Goal: Task Accomplishment & Management: Complete application form

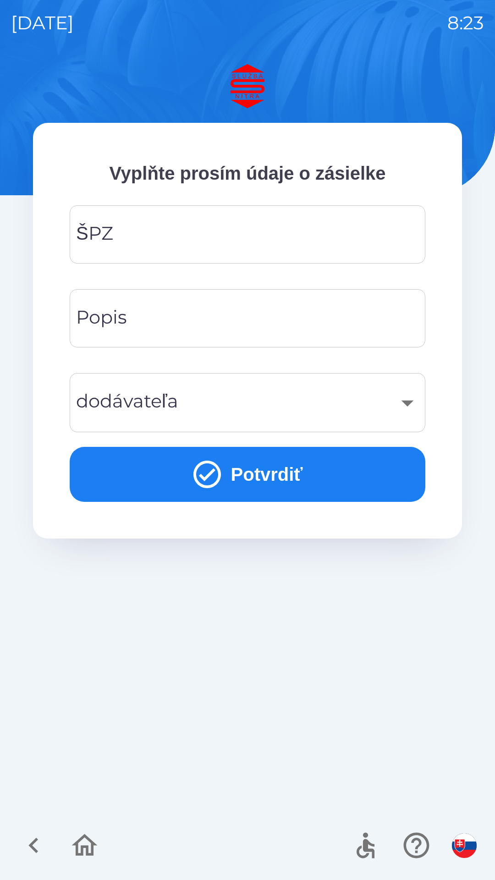
click at [193, 234] on input "ŠPZ" at bounding box center [248, 234] width 334 height 36
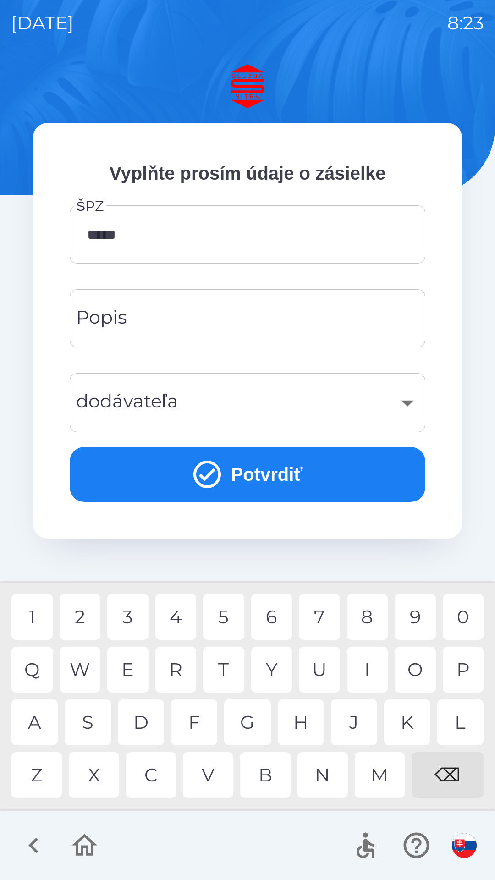
click at [368, 611] on div "8" at bounding box center [367, 617] width 41 height 46
type input "*******"
click at [273, 608] on div "6" at bounding box center [271, 617] width 41 height 46
click at [407, 402] on div "​" at bounding box center [248, 402] width 334 height 37
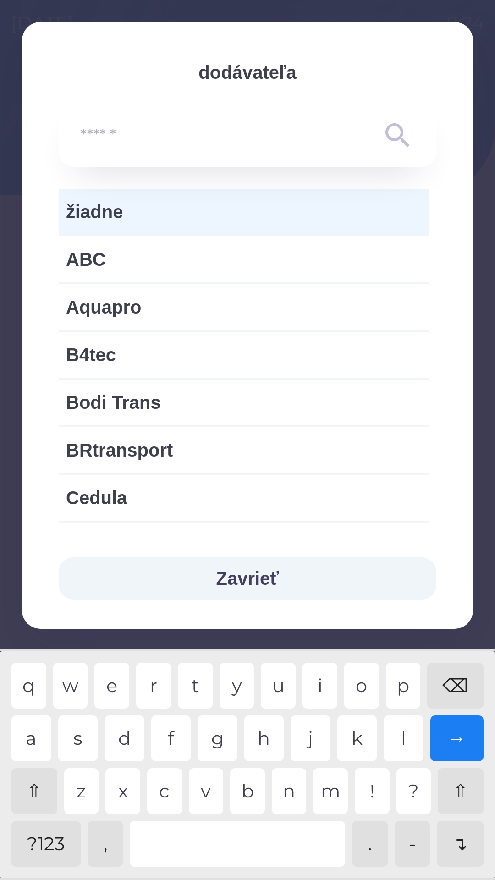
click at [250, 214] on span "žiadne" at bounding box center [244, 212] width 356 height 28
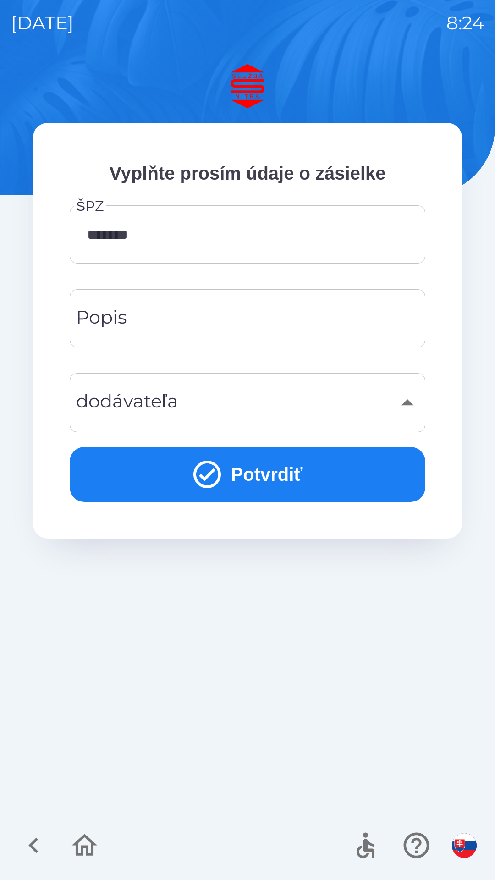
click at [125, 313] on div "Popis Popis" at bounding box center [248, 318] width 356 height 58
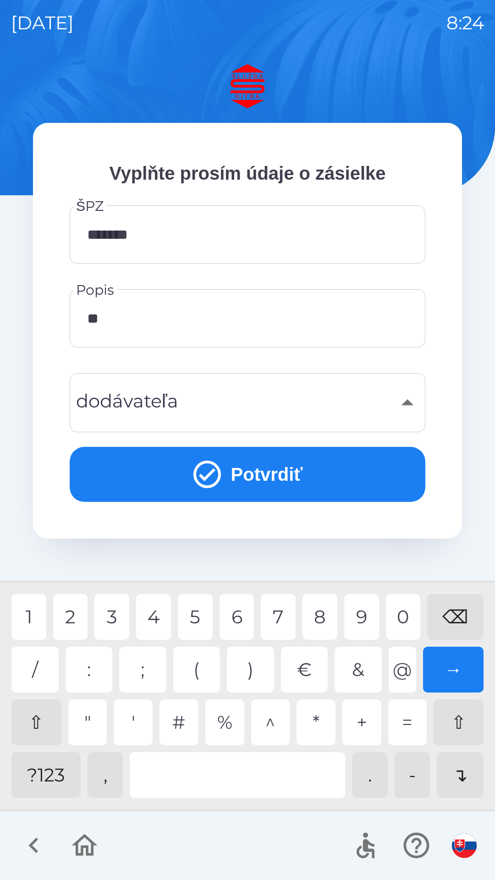
click at [400, 608] on div "0" at bounding box center [403, 617] width 35 height 46
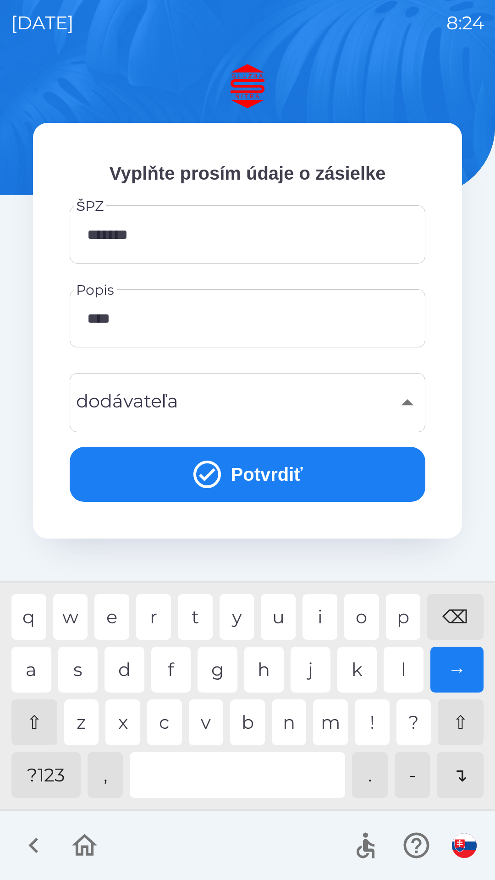
click at [406, 616] on div "p" at bounding box center [403, 617] width 35 height 46
click at [407, 668] on div "l" at bounding box center [404, 670] width 40 height 46
click at [197, 614] on div "t" at bounding box center [195, 617] width 35 height 46
click at [213, 767] on div at bounding box center [237, 775] width 215 height 46
click at [85, 719] on div "z" at bounding box center [81, 723] width 35 height 46
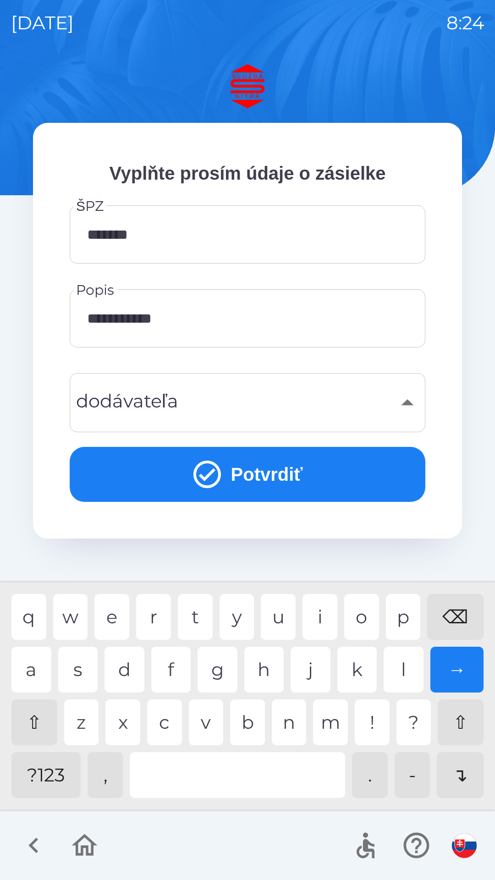
click at [50, 775] on div "?123" at bounding box center [45, 775] width 69 height 46
click at [405, 612] on div "P" at bounding box center [403, 617] width 35 height 46
click at [458, 618] on div "⌫" at bounding box center [455, 617] width 56 height 46
click at [370, 616] on div "O" at bounding box center [361, 617] width 35 height 46
click at [247, 772] on div at bounding box center [237, 775] width 215 height 46
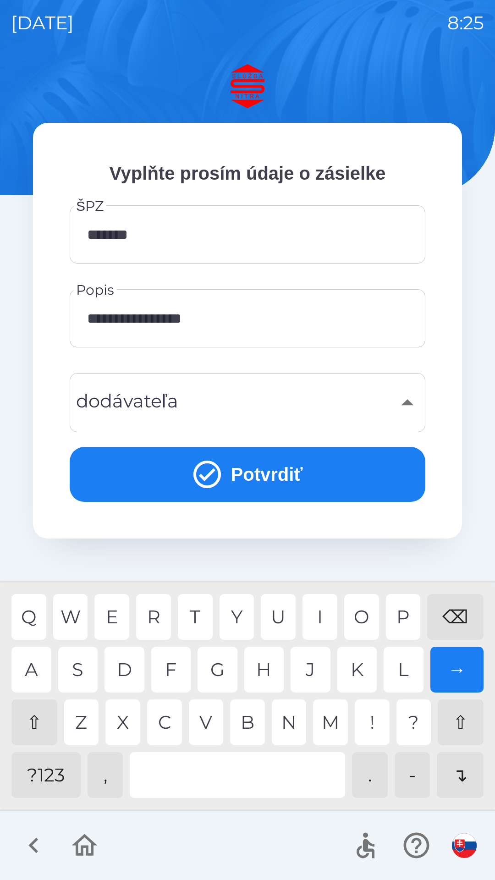
click at [221, 672] on div "G" at bounding box center [218, 670] width 40 height 46
click at [159, 612] on div "R" at bounding box center [153, 617] width 35 height 46
click at [367, 612] on div "O" at bounding box center [361, 617] width 35 height 46
click at [214, 772] on div at bounding box center [237, 775] width 215 height 46
click at [284, 715] on div "N" at bounding box center [289, 723] width 35 height 46
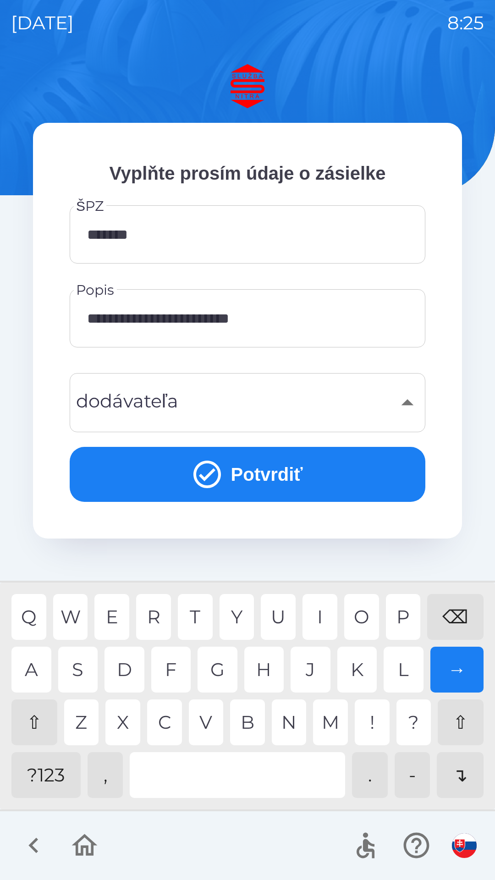
click at [370, 614] on div "O" at bounding box center [361, 617] width 35 height 46
click at [326, 721] on div "M" at bounding box center [330, 723] width 35 height 46
type input "**********"
click at [360, 621] on div "O" at bounding box center [361, 617] width 35 height 46
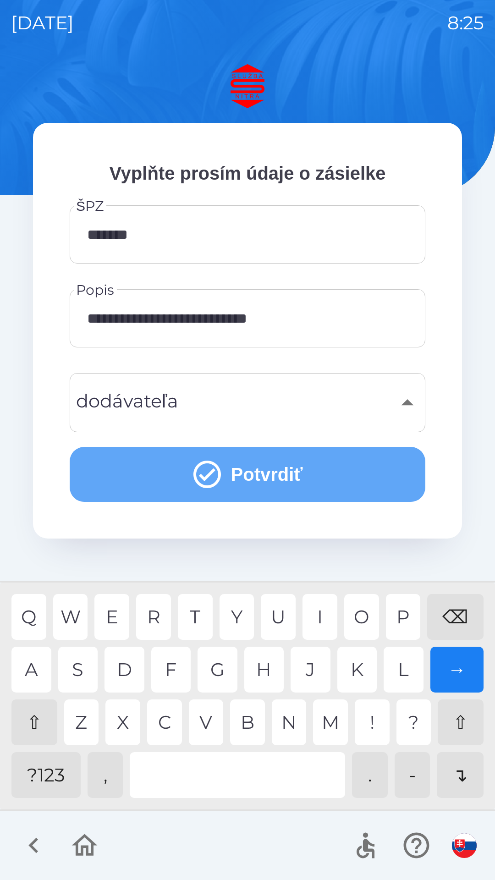
click at [251, 467] on button "Potvrdiť" at bounding box center [248, 474] width 356 height 55
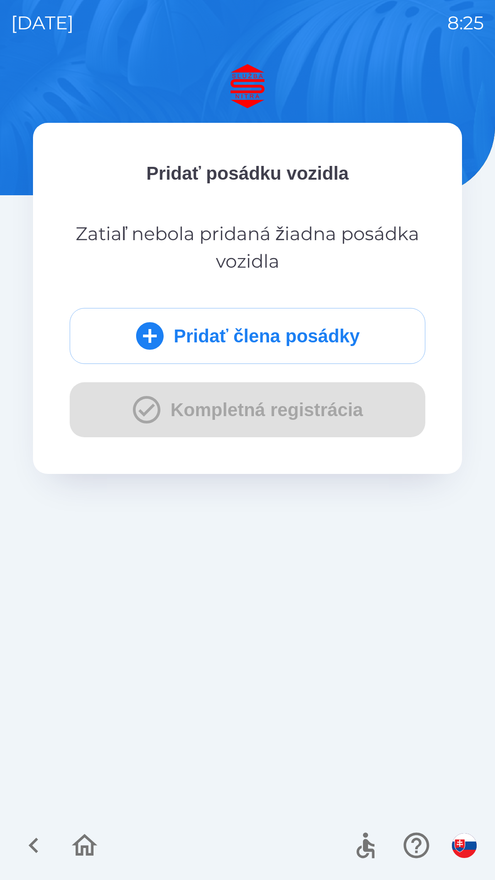
click at [148, 331] on icon "submit" at bounding box center [150, 336] width 28 height 28
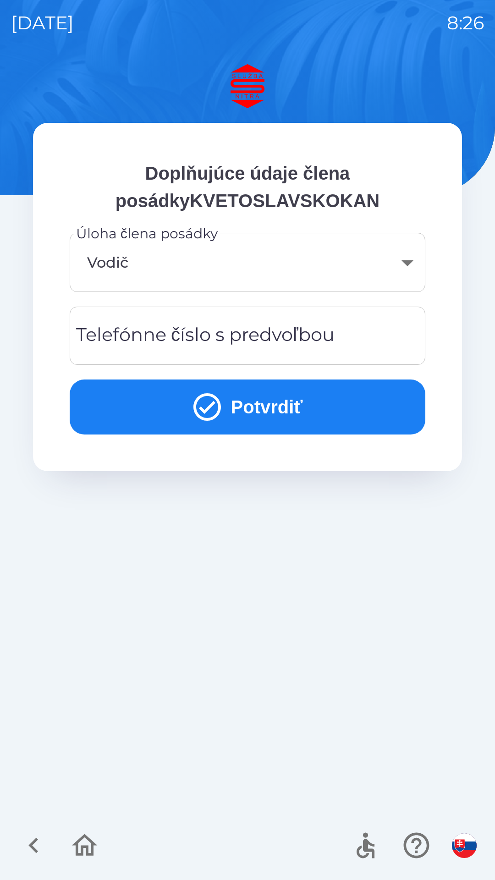
click at [171, 327] on div "Telefónne číslo s predvoľbou Telefónne číslo s predvoľbou" at bounding box center [248, 336] width 356 height 58
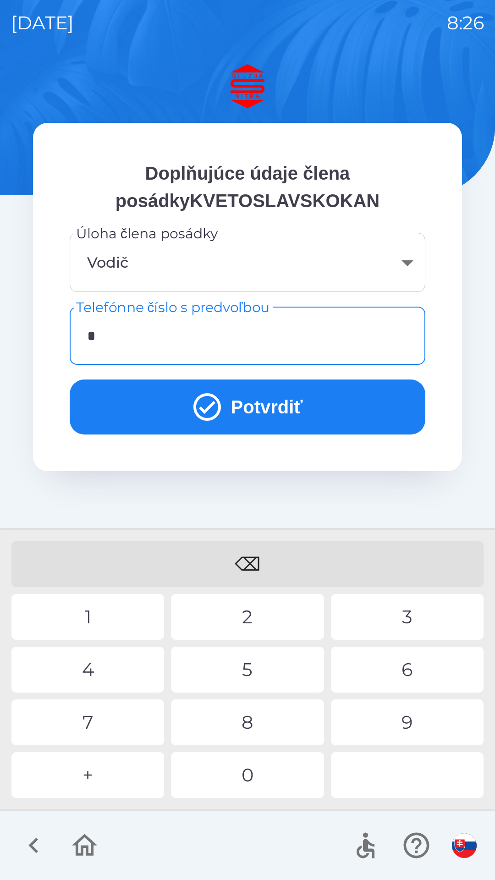
click at [93, 773] on div "+" at bounding box center [87, 775] width 153 height 46
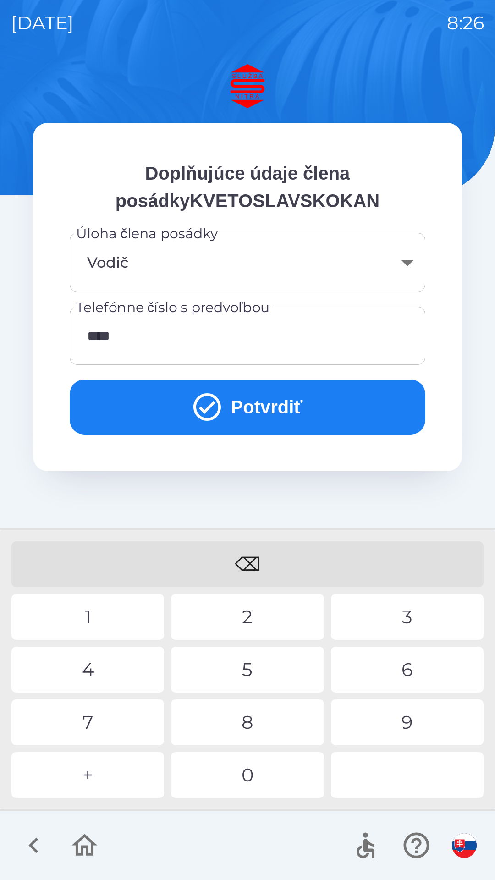
click at [242, 781] on div "0" at bounding box center [247, 775] width 153 height 46
click at [93, 717] on div "7" at bounding box center [87, 723] width 153 height 46
click at [243, 772] on div "0" at bounding box center [247, 775] width 153 height 46
click at [250, 719] on div "8" at bounding box center [247, 723] width 153 height 46
click at [92, 624] on div "1" at bounding box center [87, 617] width 153 height 46
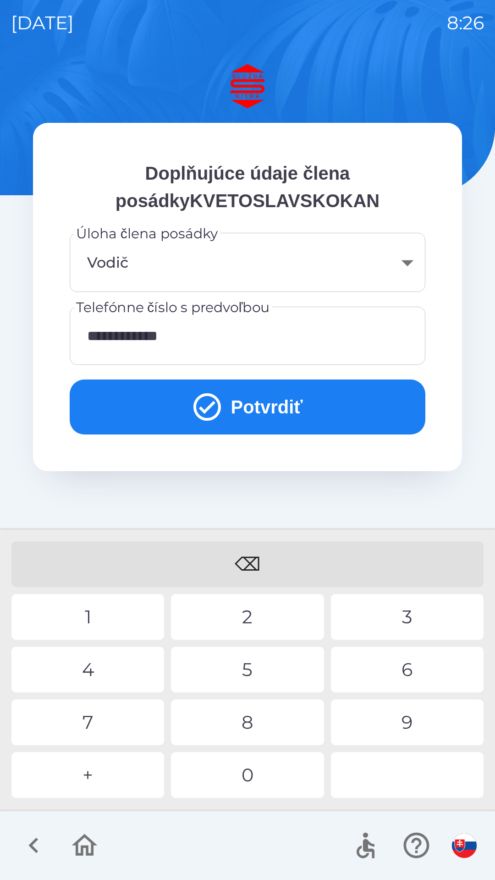
type input "**********"
click at [249, 606] on div "2" at bounding box center [247, 617] width 153 height 46
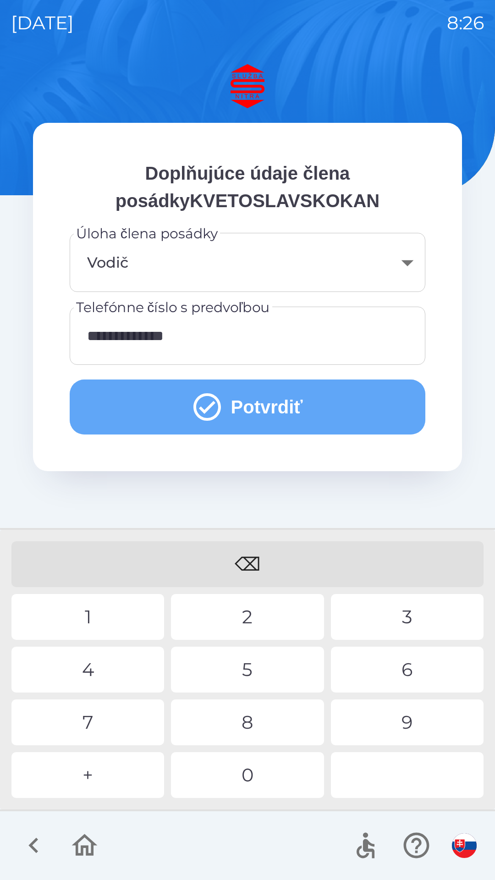
click at [247, 404] on button "Potvrdiť" at bounding box center [248, 407] width 356 height 55
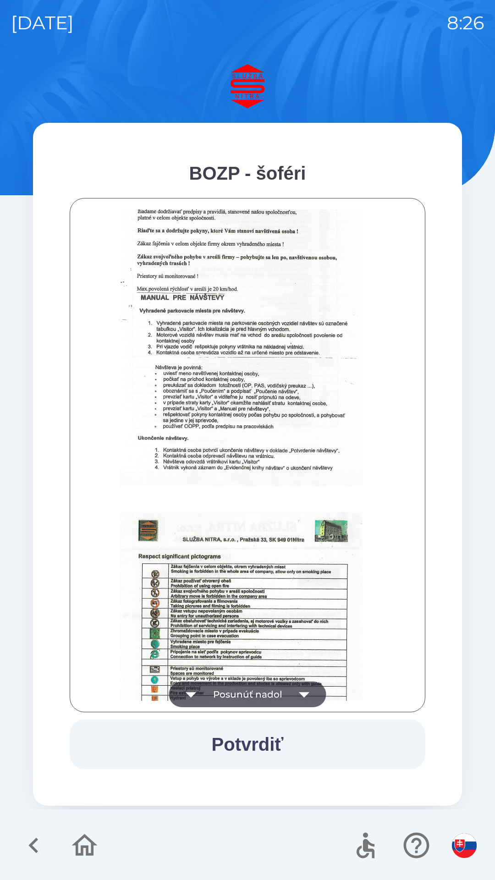
scroll to position [530, 0]
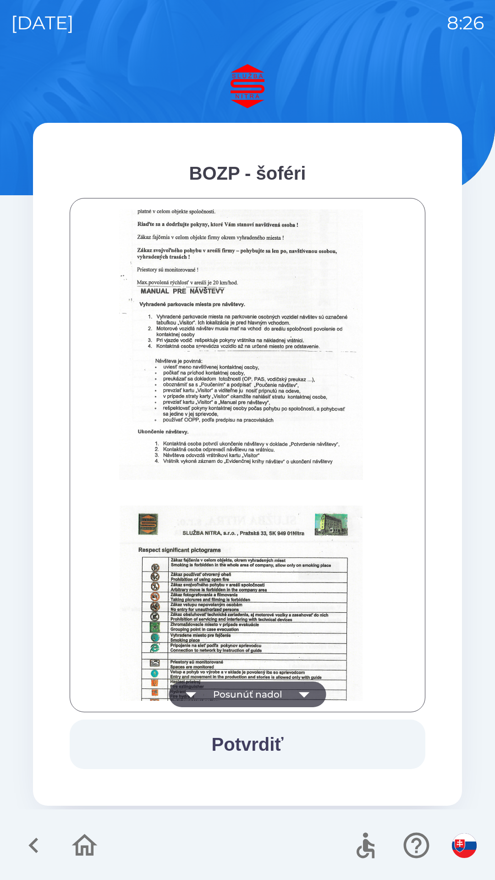
click at [246, 737] on button "Potvrdiť" at bounding box center [248, 745] width 356 height 50
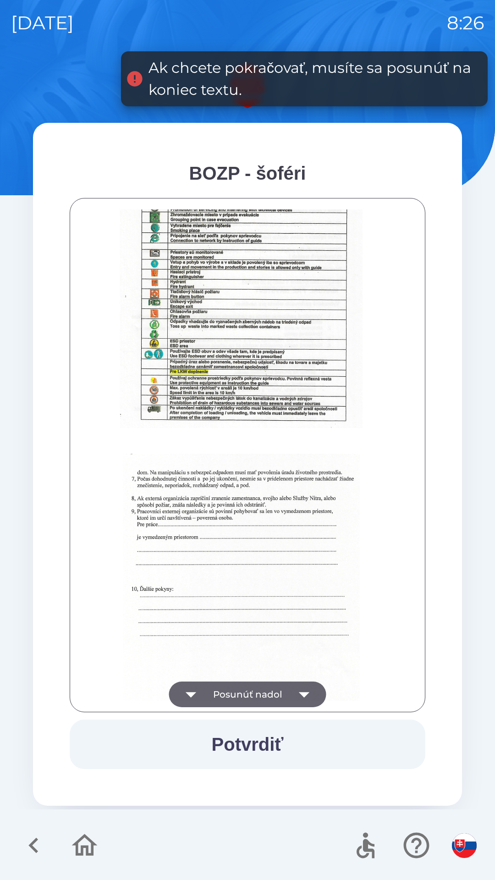
scroll to position [1027, 0]
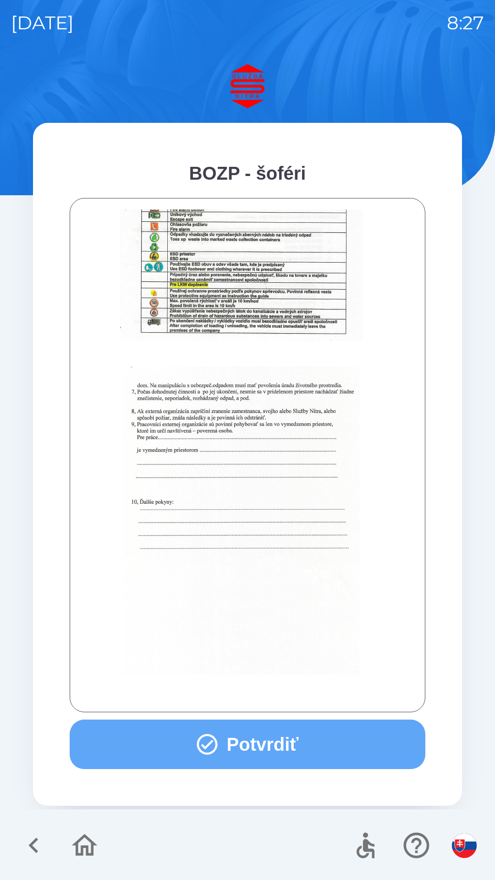
click at [235, 745] on button "Potvrdiť" at bounding box center [248, 745] width 356 height 50
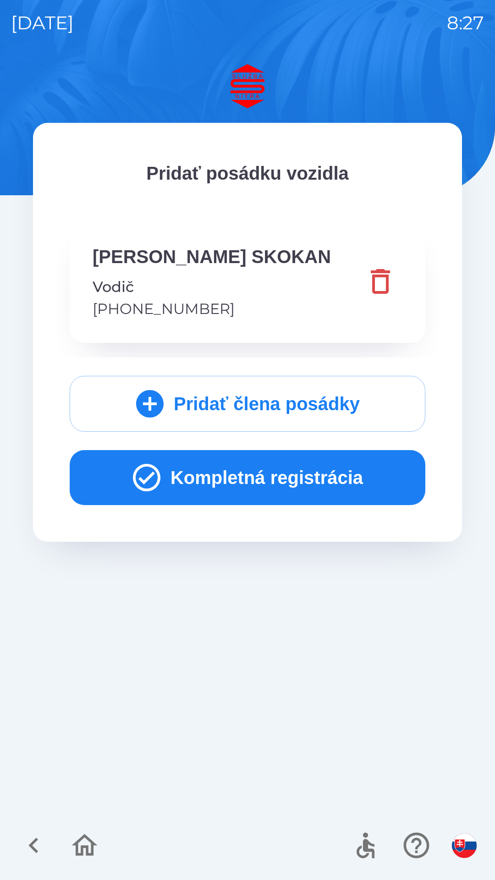
click at [263, 475] on button "Kompletná registrácia" at bounding box center [248, 477] width 356 height 55
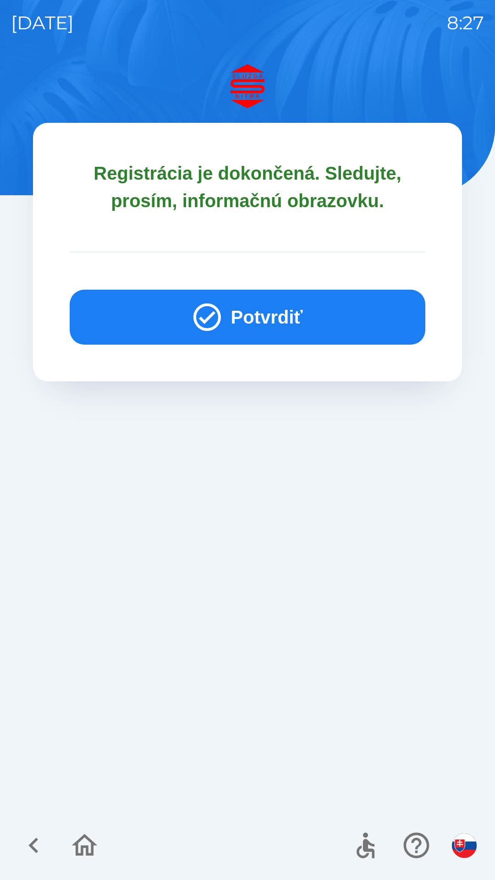
click at [258, 307] on button "Potvrdiť" at bounding box center [248, 317] width 356 height 55
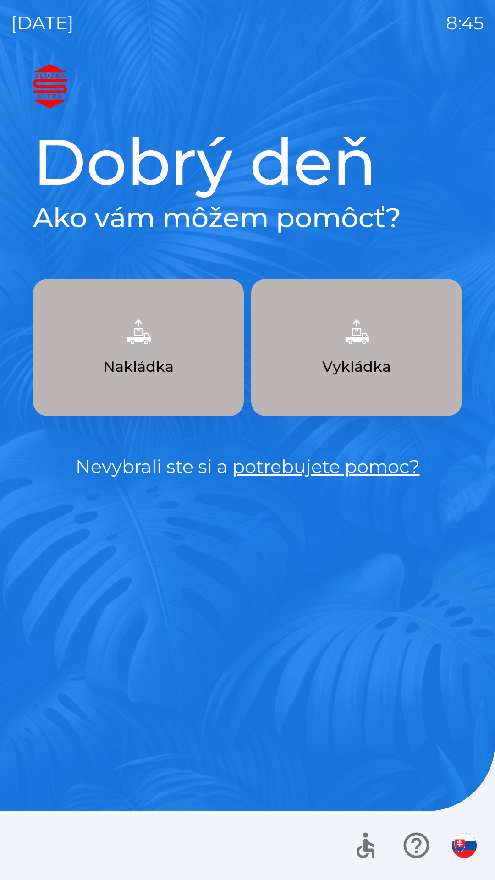
click at [359, 361] on p "Vykládka" at bounding box center [356, 367] width 69 height 22
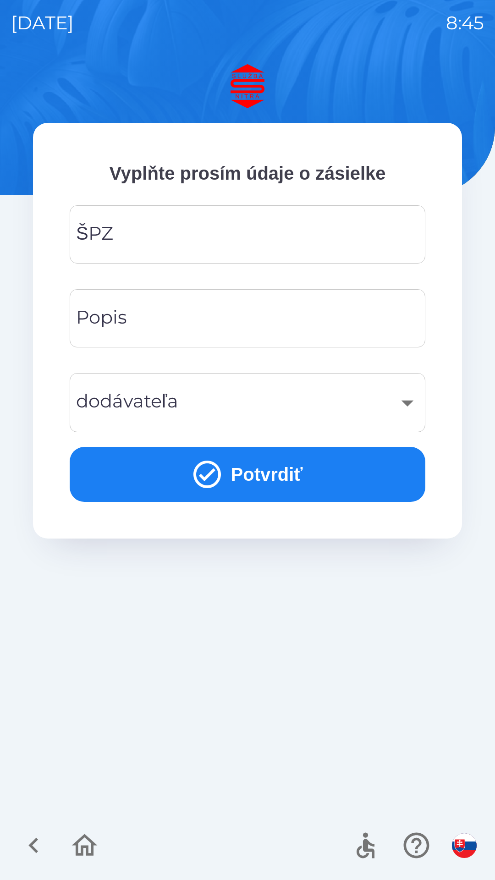
click at [240, 237] on input "ŠPZ" at bounding box center [248, 234] width 334 height 36
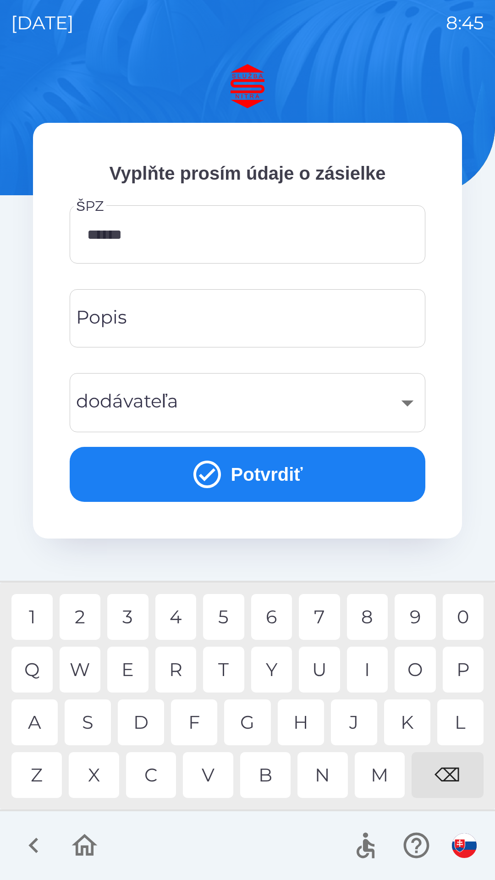
click at [154, 780] on div "C" at bounding box center [151, 775] width 50 height 46
type input "*******"
click at [211, 310] on input "Popis" at bounding box center [248, 318] width 334 height 36
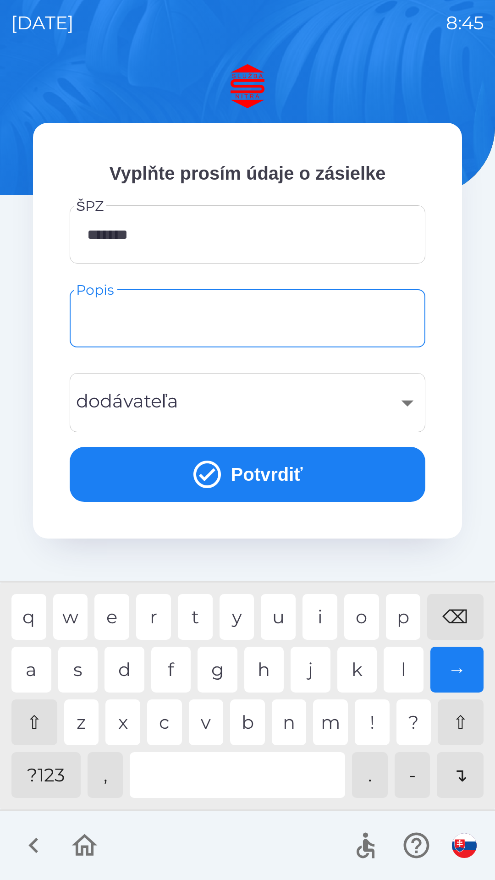
click at [405, 406] on div "​" at bounding box center [248, 402] width 334 height 37
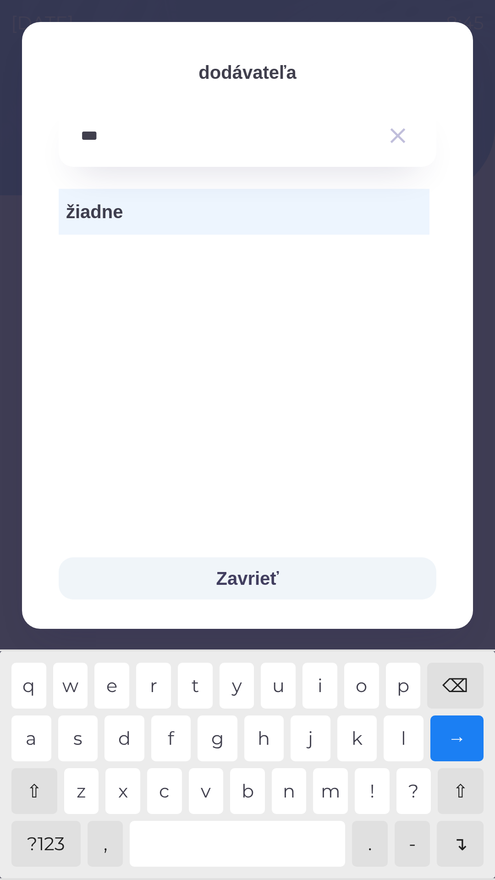
click at [109, 680] on div "e" at bounding box center [111, 686] width 35 height 46
click at [86, 745] on div "s" at bounding box center [78, 739] width 40 height 46
click at [107, 682] on div "e" at bounding box center [111, 686] width 35 height 46
type input "******"
click at [460, 740] on div "→" at bounding box center [458, 739] width 54 height 46
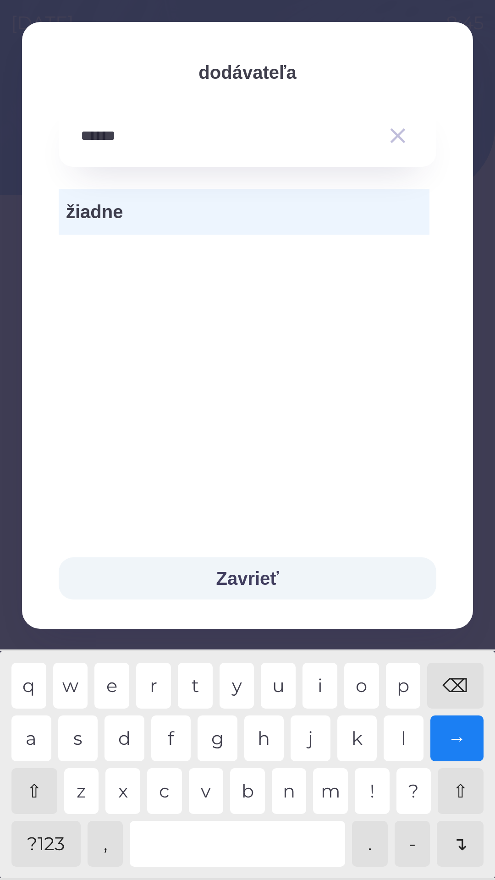
click at [279, 580] on button "Zavrieť" at bounding box center [248, 579] width 378 height 42
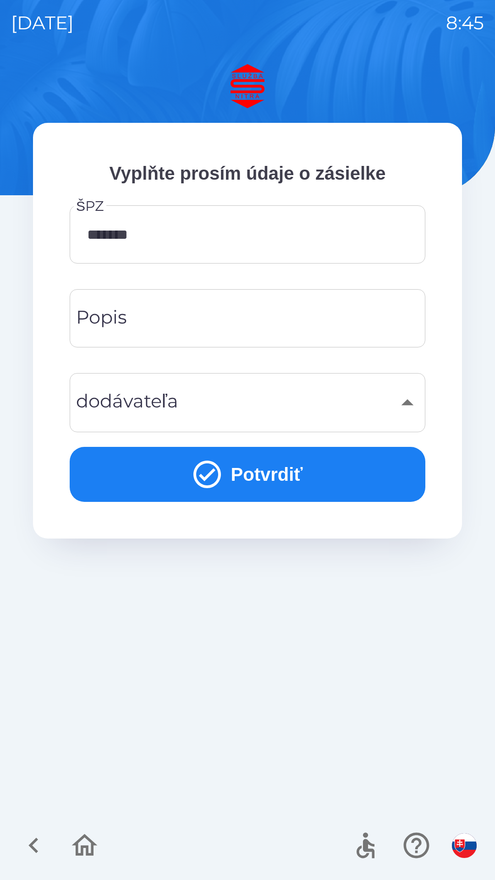
click at [248, 335] on input "Popis" at bounding box center [248, 318] width 334 height 36
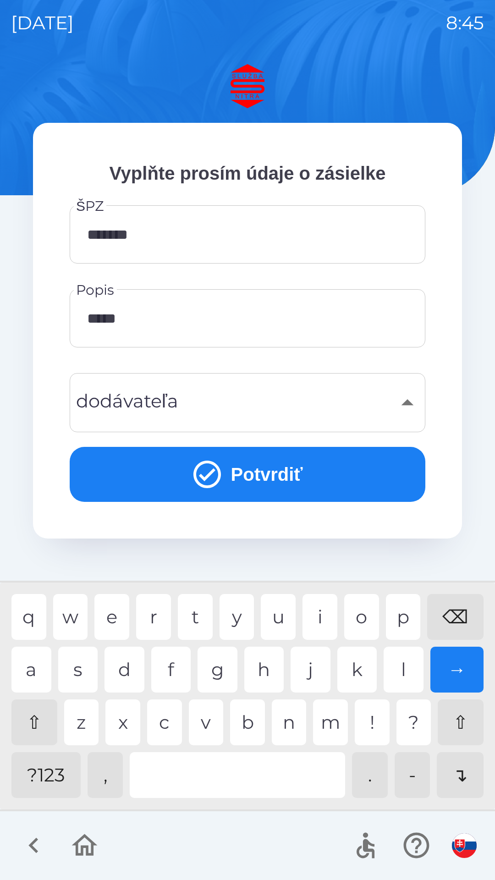
type input "******"
click at [243, 473] on button "Potvrdiť" at bounding box center [248, 474] width 356 height 55
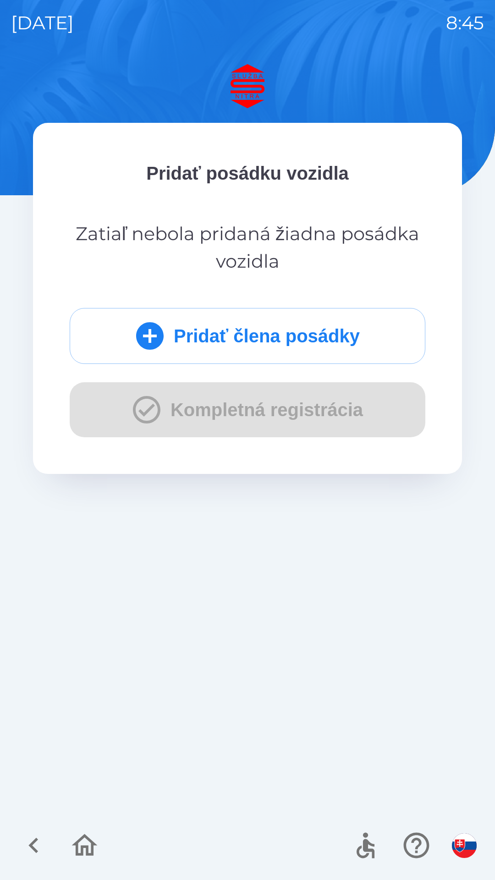
click at [302, 416] on div "Pridať člena posádky Kompletná registrácia" at bounding box center [248, 372] width 356 height 129
click at [38, 846] on icon "button" at bounding box center [33, 845] width 31 height 31
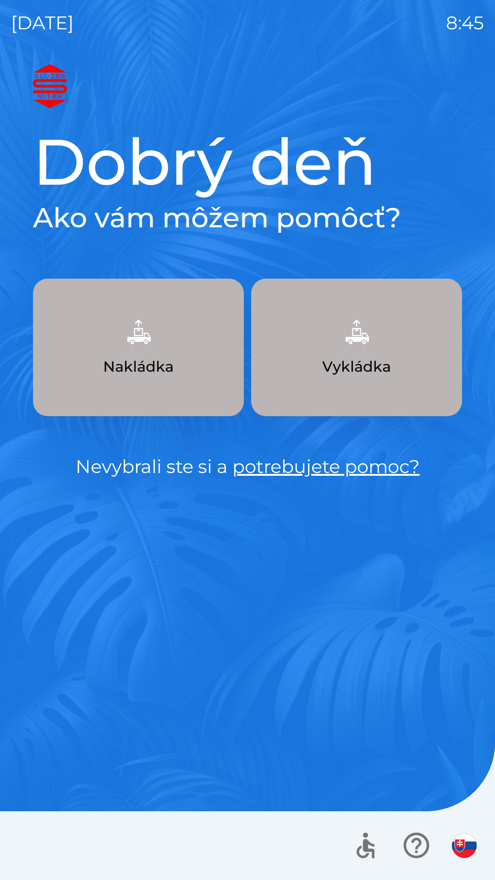
click at [400, 370] on button "Vykládka" at bounding box center [356, 348] width 211 height 138
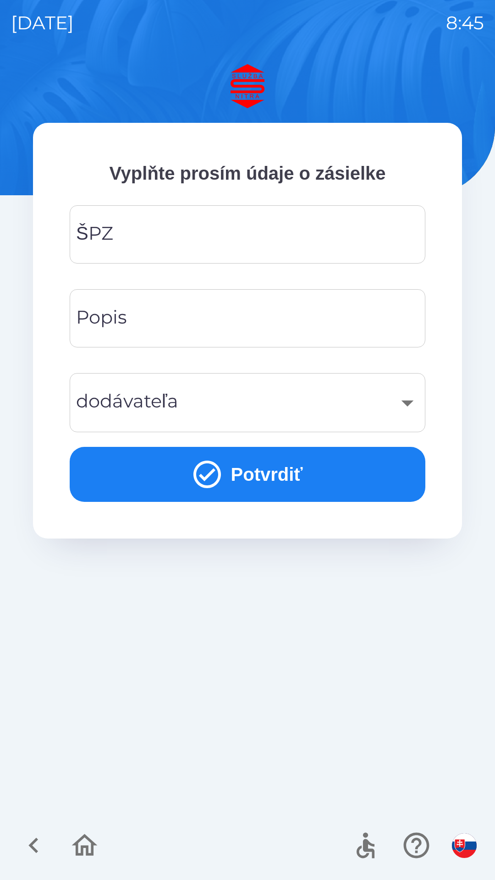
click at [349, 237] on input "ŠPZ" at bounding box center [248, 234] width 334 height 36
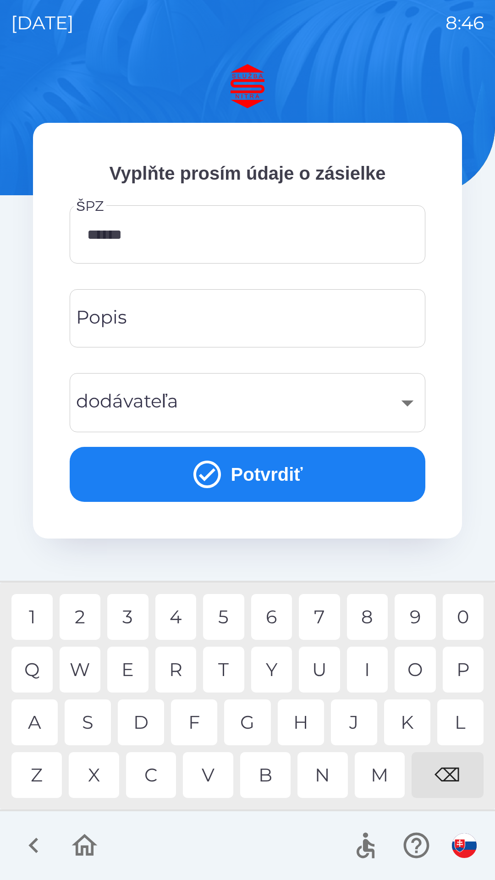
type input "*******"
click at [414, 657] on div "O" at bounding box center [415, 670] width 41 height 46
click at [251, 478] on button "Potvrdiť" at bounding box center [248, 474] width 356 height 55
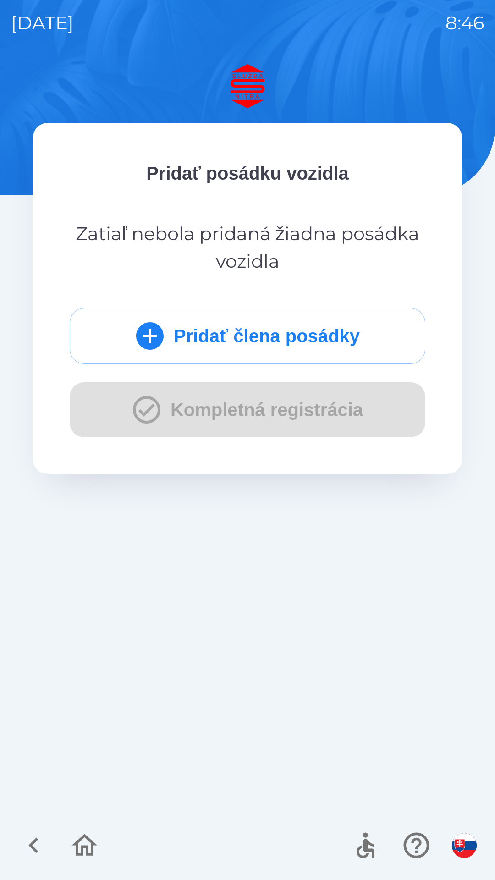
click at [43, 846] on icon "button" at bounding box center [33, 845] width 31 height 31
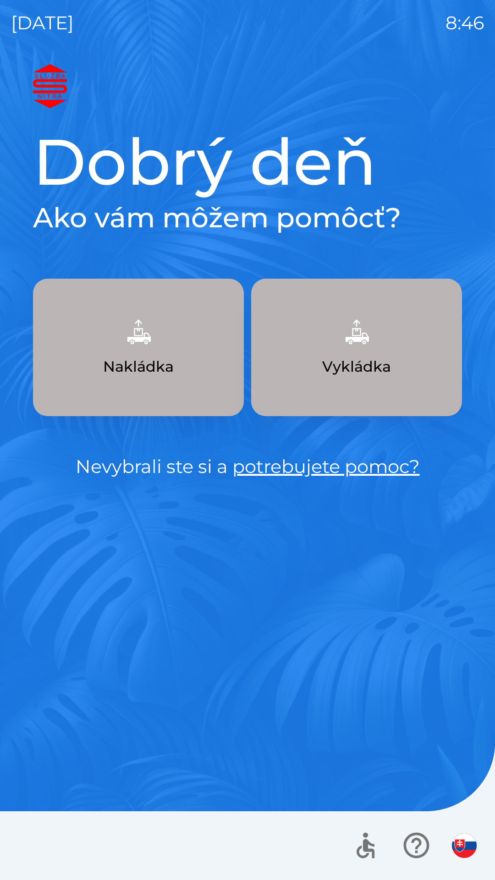
click at [377, 365] on p "Vykládka" at bounding box center [356, 367] width 69 height 22
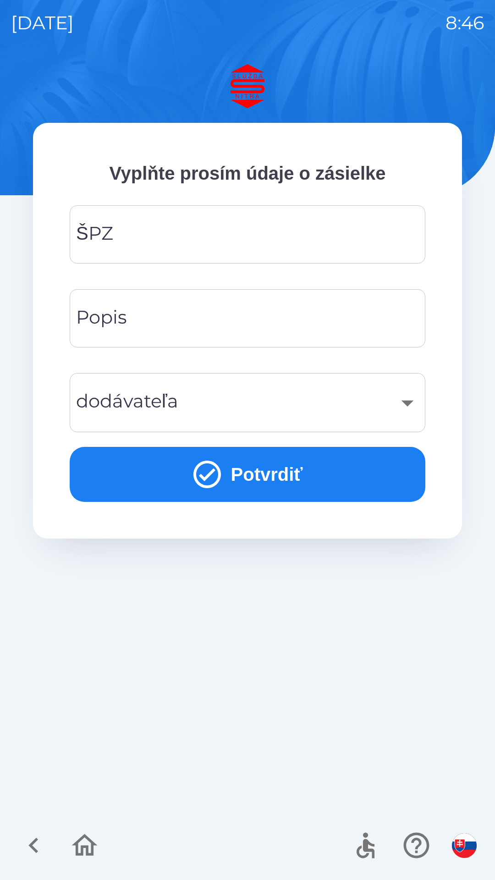
click at [239, 237] on input "ŠPZ" at bounding box center [248, 234] width 334 height 36
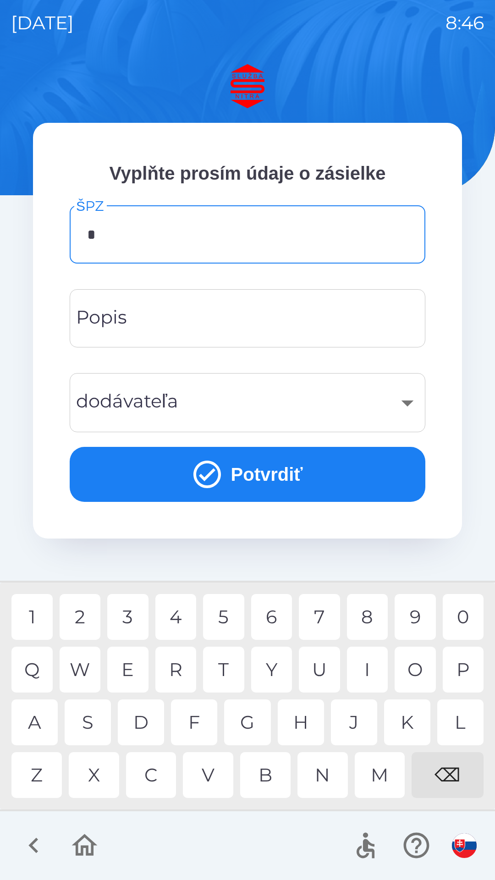
click at [99, 728] on div "S" at bounding box center [88, 723] width 46 height 46
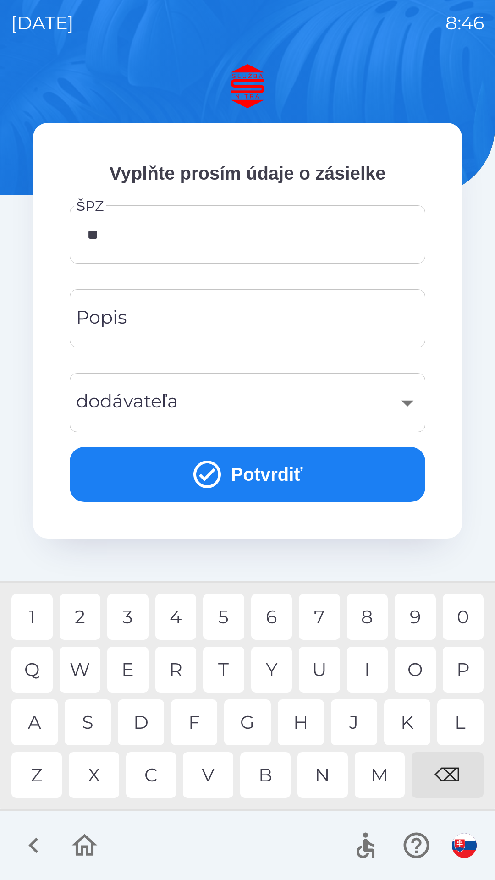
click at [39, 723] on div "A" at bounding box center [34, 723] width 46 height 46
click at [272, 619] on div "6" at bounding box center [271, 617] width 41 height 46
click at [465, 615] on div "0" at bounding box center [463, 617] width 41 height 46
click at [415, 616] on div "9" at bounding box center [415, 617] width 41 height 46
click at [160, 784] on div "C" at bounding box center [151, 775] width 50 height 46
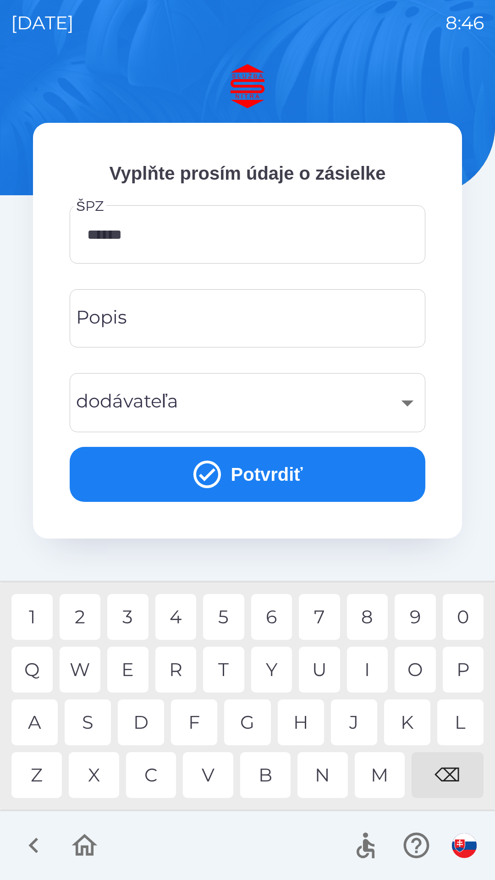
type input "*******"
click at [424, 664] on div "O" at bounding box center [415, 670] width 41 height 46
click at [259, 326] on input "Popis" at bounding box center [248, 318] width 334 height 36
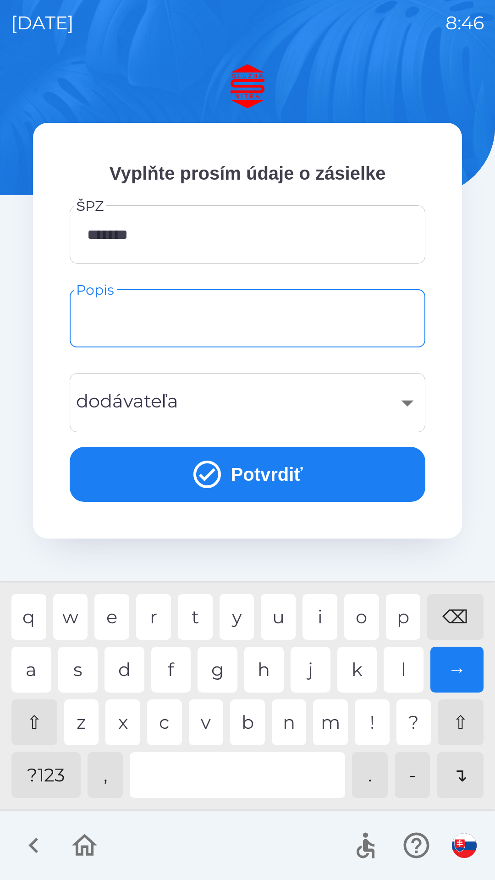
type input "*"
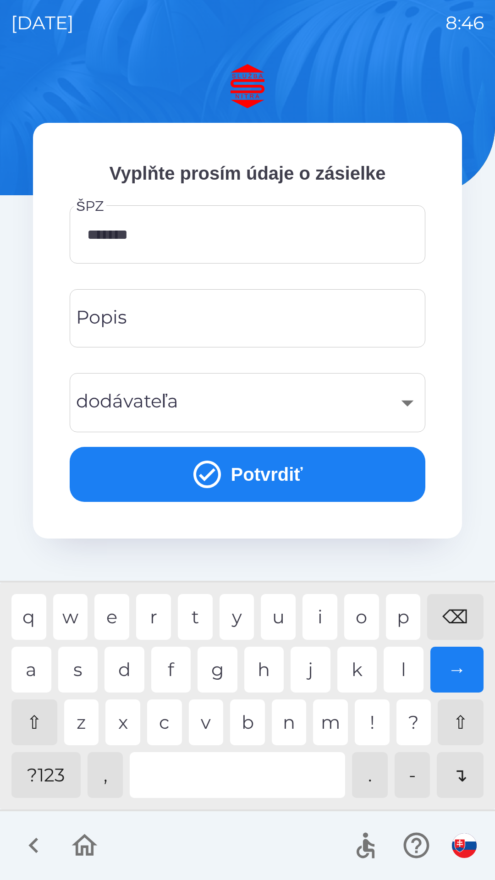
click at [284, 405] on div "​" at bounding box center [248, 402] width 334 height 37
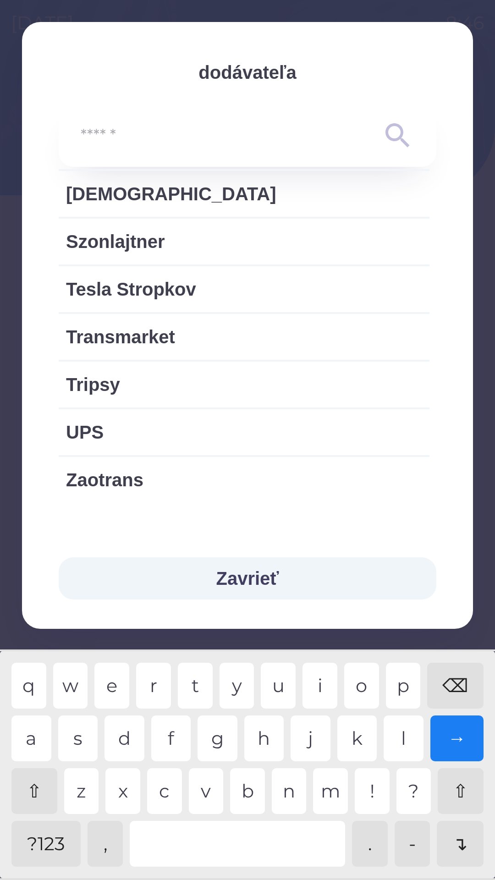
scroll to position [1893, 0]
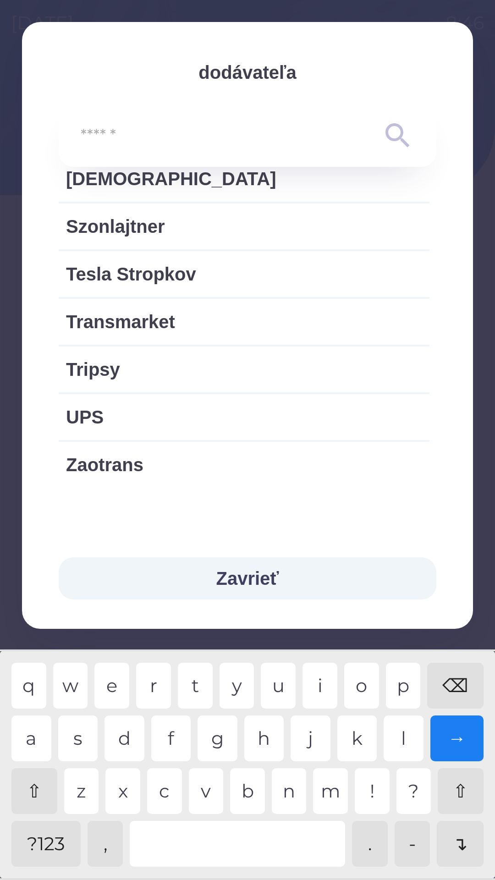
click at [273, 578] on button "Zavrieť" at bounding box center [248, 579] width 378 height 42
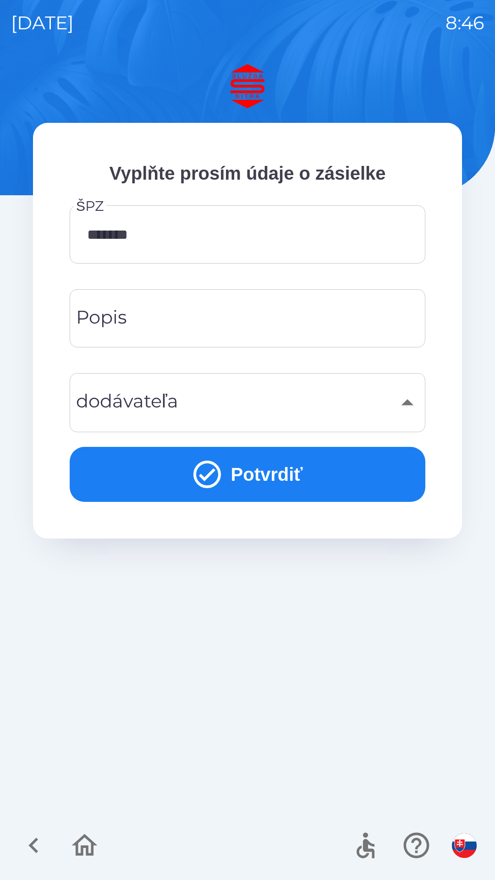
scroll to position [1663, 0]
click at [237, 321] on input "Popis" at bounding box center [248, 318] width 334 height 36
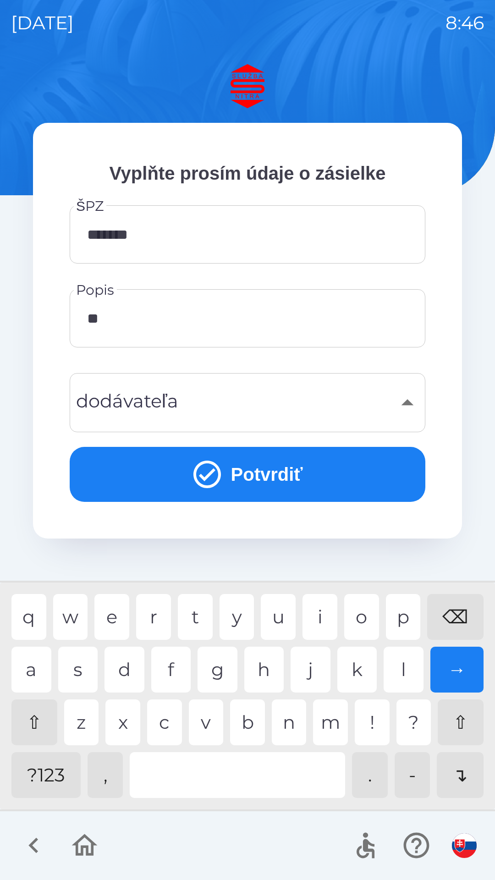
click at [121, 617] on div "e" at bounding box center [111, 617] width 35 height 46
click at [113, 616] on div "e" at bounding box center [111, 617] width 35 height 46
click at [244, 776] on div at bounding box center [237, 775] width 215 height 46
click at [205, 616] on div "t" at bounding box center [195, 617] width 35 height 46
type input "**********"
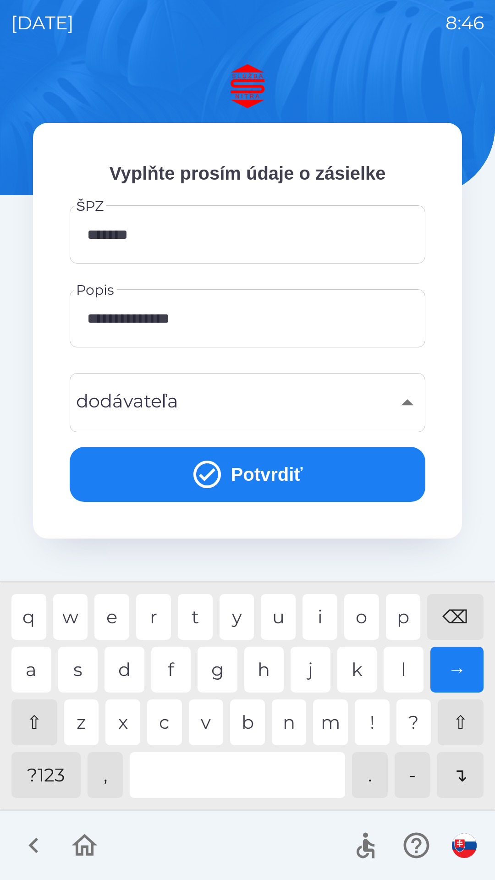
click at [266, 478] on button "Potvrdiť" at bounding box center [248, 474] width 356 height 55
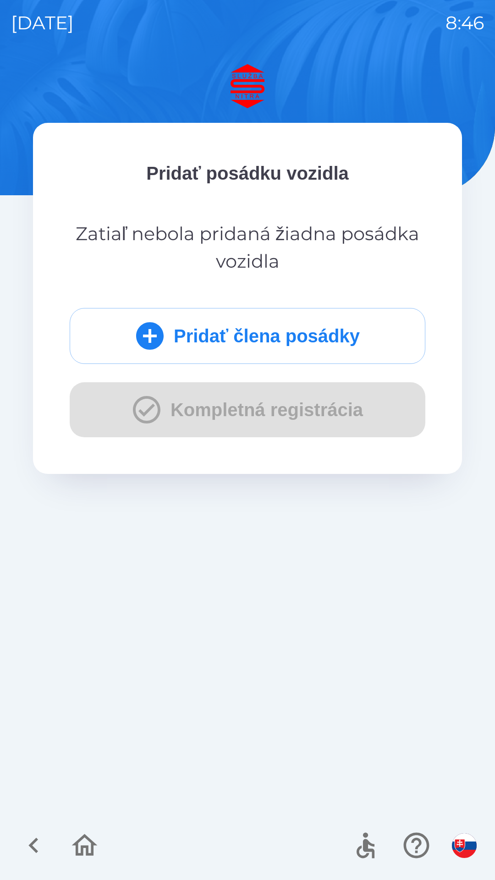
click at [287, 331] on button "Pridať člena posádky" at bounding box center [248, 336] width 356 height 56
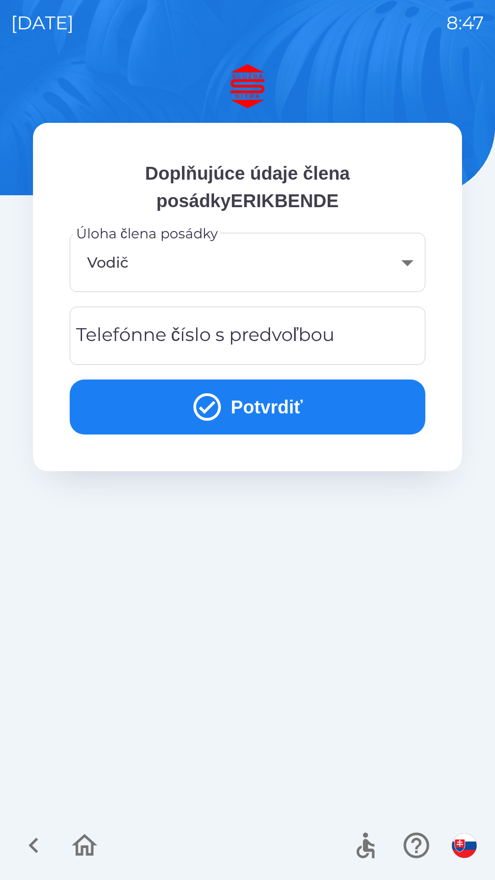
click at [279, 326] on div "Telefónne číslo s predvoľbou Telefónne číslo s predvoľbou" at bounding box center [248, 336] width 356 height 58
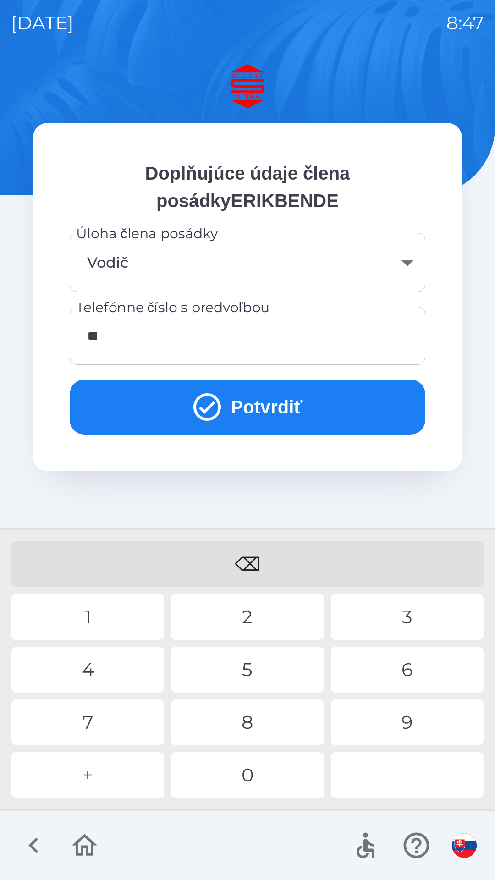
click at [401, 710] on div "9" at bounding box center [407, 723] width 153 height 46
click at [129, 619] on div "1" at bounding box center [87, 617] width 153 height 46
click at [116, 602] on div "1" at bounding box center [87, 617] width 153 height 46
click at [109, 610] on div "1" at bounding box center [87, 617] width 153 height 46
click at [257, 774] on div "0" at bounding box center [247, 775] width 153 height 46
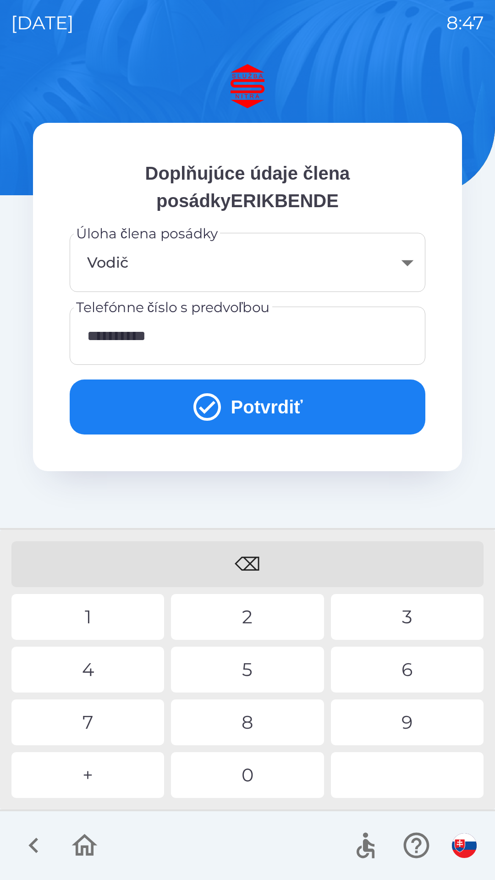
click at [298, 409] on button "Potvrdiť" at bounding box center [248, 407] width 356 height 55
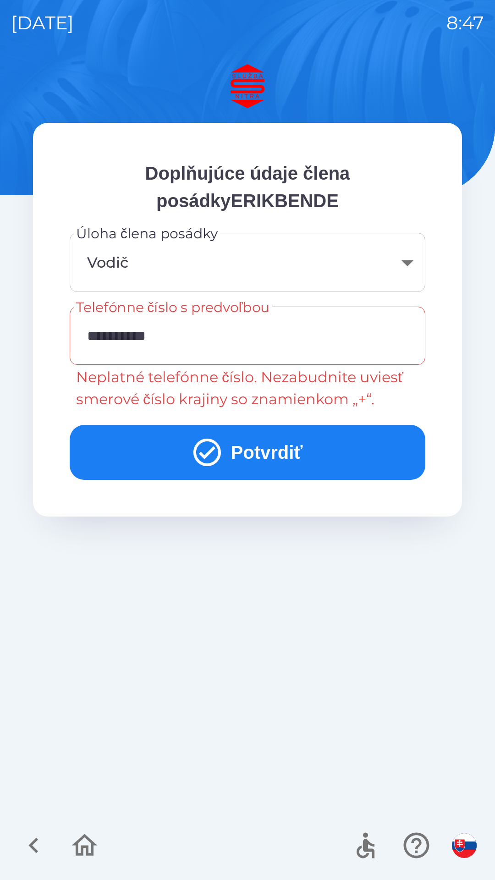
click at [97, 343] on input "**********" at bounding box center [248, 336] width 334 height 36
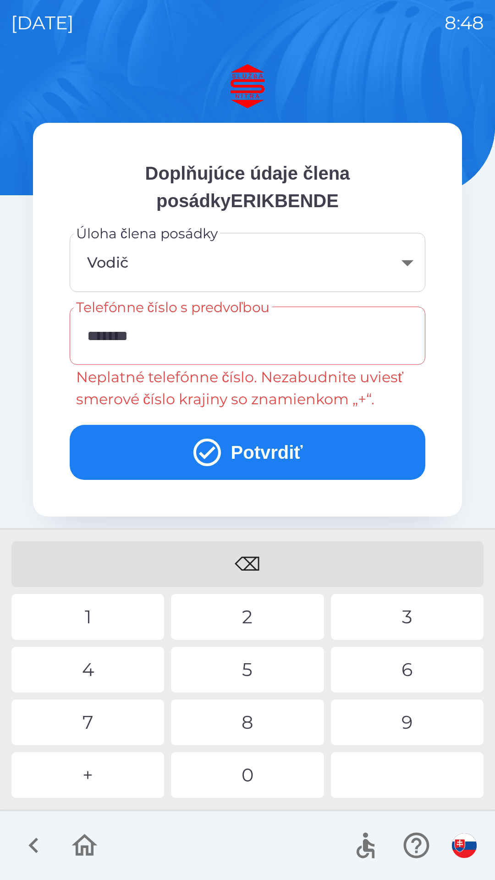
click at [261, 564] on div "⌫" at bounding box center [247, 564] width 472 height 46
click at [261, 563] on div "⌫" at bounding box center [247, 564] width 472 height 46
click at [260, 565] on div "⌫" at bounding box center [247, 564] width 472 height 46
type input "*"
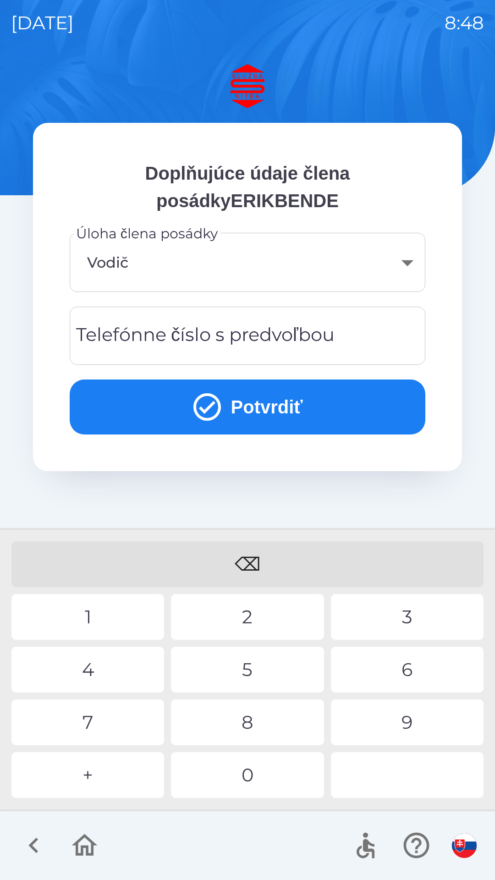
click at [258, 569] on div "⌫" at bounding box center [247, 564] width 472 height 46
click at [260, 570] on div "⌫" at bounding box center [247, 564] width 472 height 46
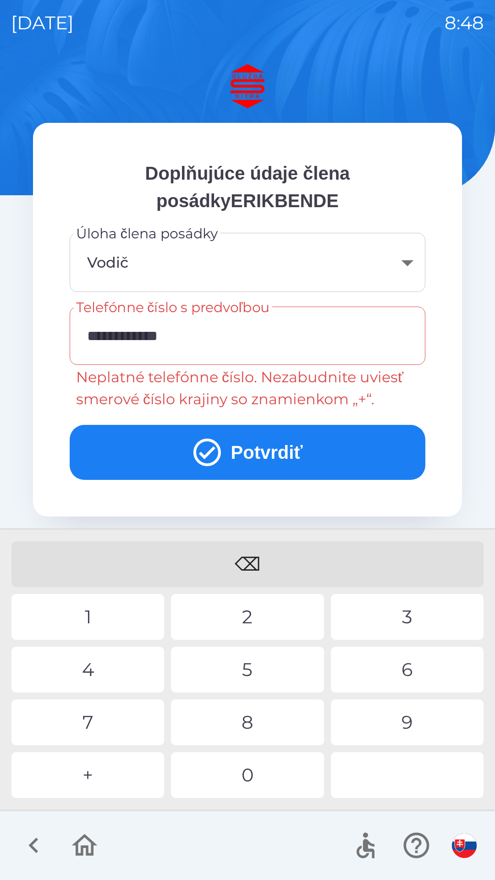
click at [267, 782] on div "0" at bounding box center [247, 775] width 153 height 46
type input "**********"
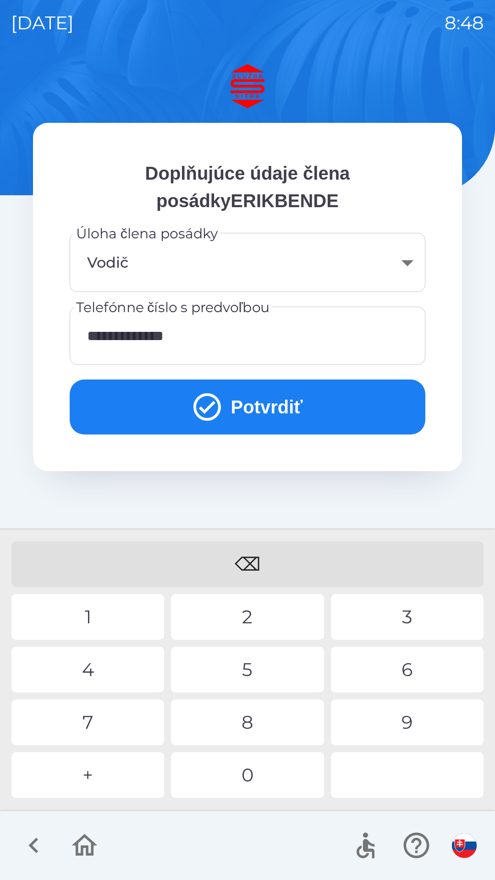
click at [268, 400] on button "Potvrdiť" at bounding box center [248, 407] width 356 height 55
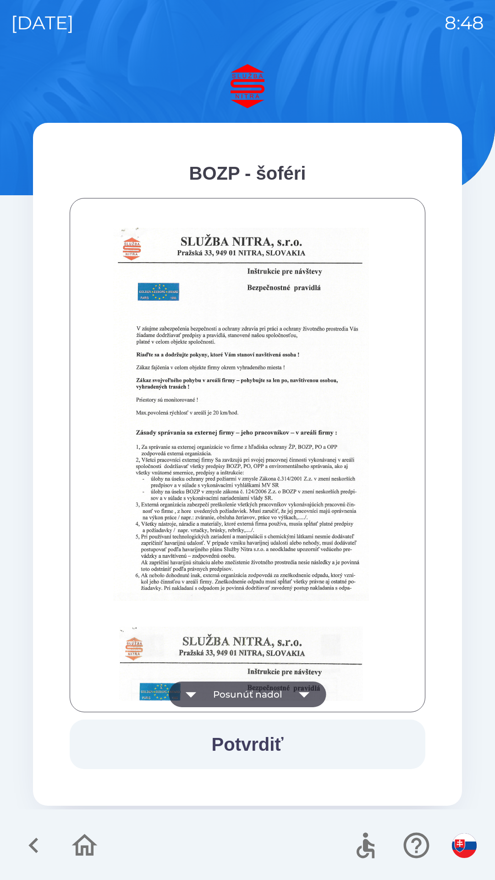
click at [273, 747] on button "Potvrdiť" at bounding box center [248, 745] width 356 height 50
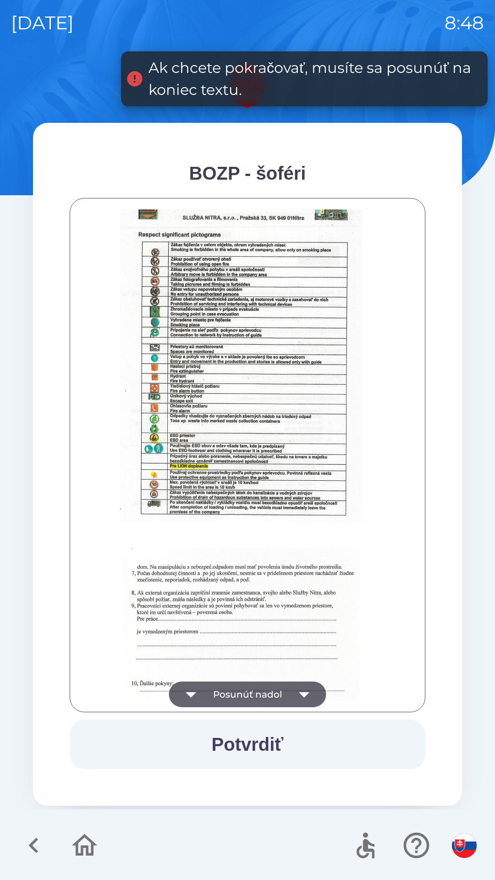
scroll to position [1027, 0]
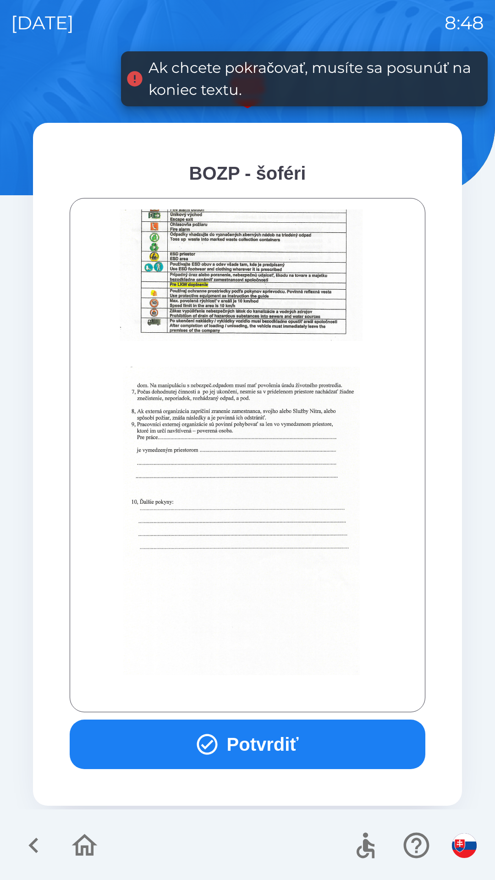
click at [267, 740] on button "Potvrdiť" at bounding box center [248, 745] width 356 height 50
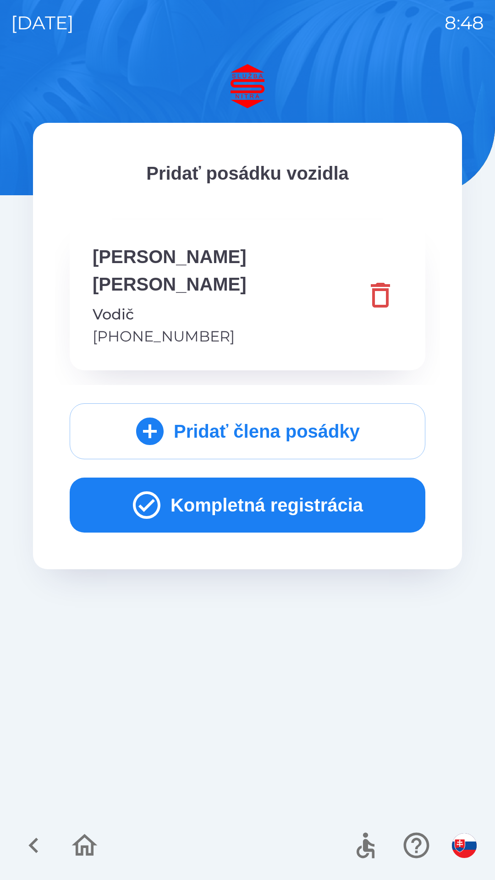
click at [309, 478] on button "Kompletná registrácia" at bounding box center [248, 505] width 356 height 55
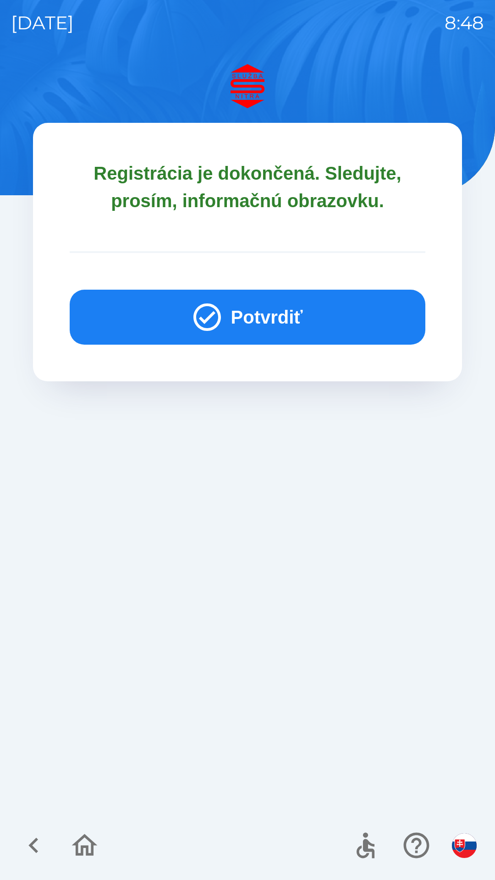
click at [254, 303] on button "Potvrdiť" at bounding box center [248, 317] width 356 height 55
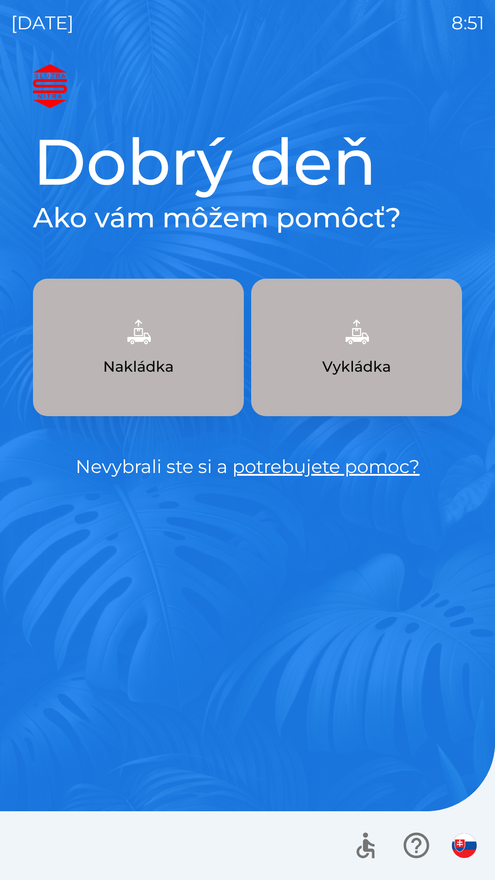
click at [142, 358] on p "Nakládka" at bounding box center [138, 367] width 71 height 22
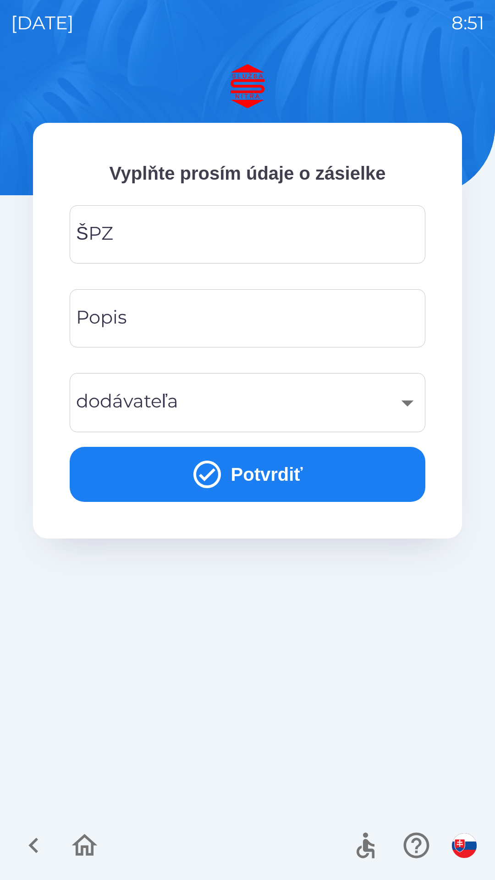
click at [396, 412] on div "​" at bounding box center [248, 402] width 334 height 37
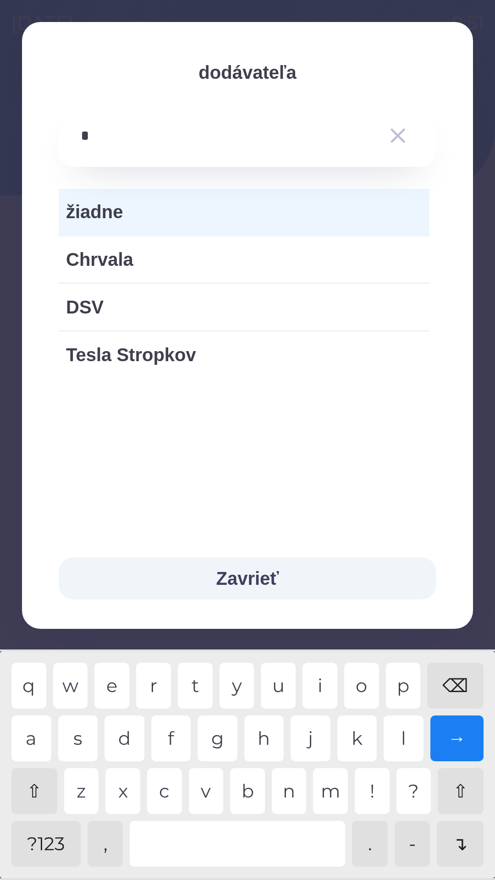
click at [202, 782] on div "v" at bounding box center [206, 791] width 35 height 46
click at [121, 683] on div "e" at bounding box center [111, 686] width 35 height 46
type input "***"
click at [116, 682] on div "e" at bounding box center [111, 686] width 35 height 46
click at [395, 131] on icon "button" at bounding box center [398, 136] width 26 height 26
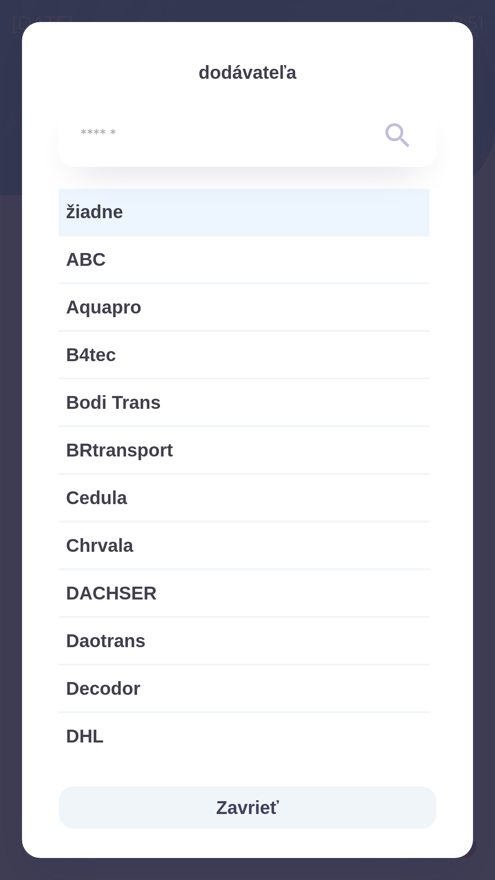
click at [238, 800] on button "Zavrieť" at bounding box center [248, 808] width 378 height 42
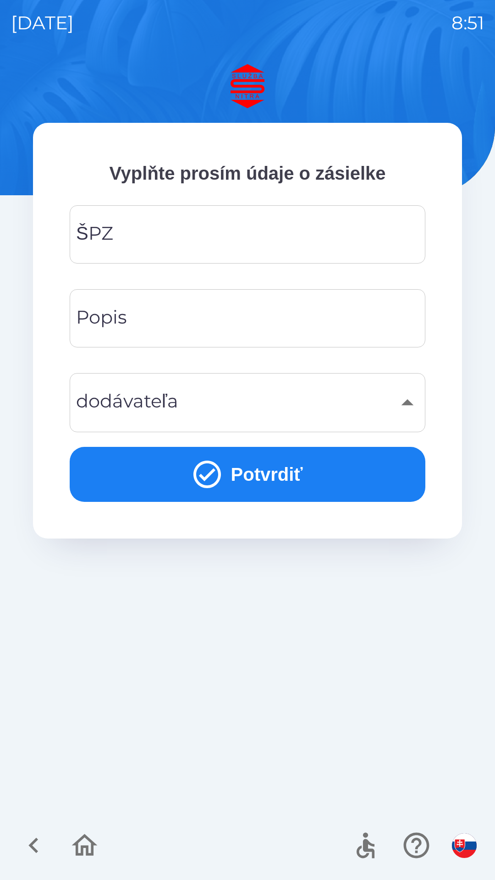
click at [88, 846] on icon "button" at bounding box center [85, 845] width 26 height 22
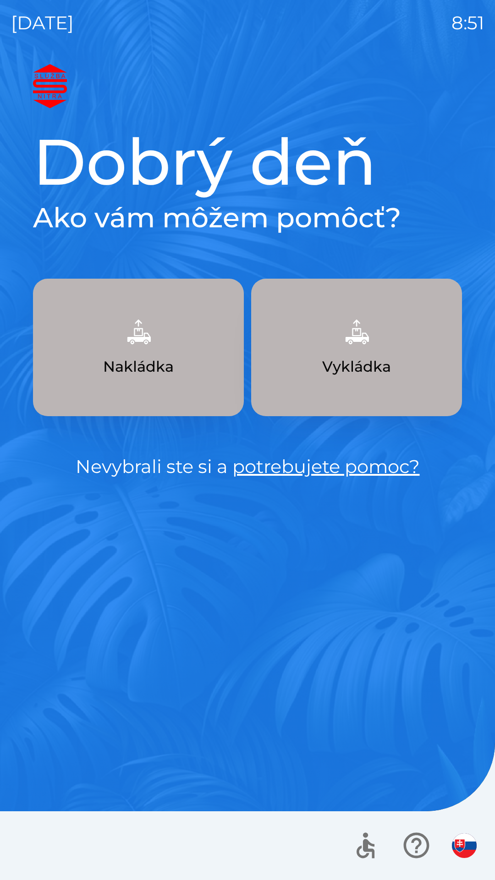
click at [314, 467] on link "potrebujete pomoc?" at bounding box center [326, 466] width 188 height 22
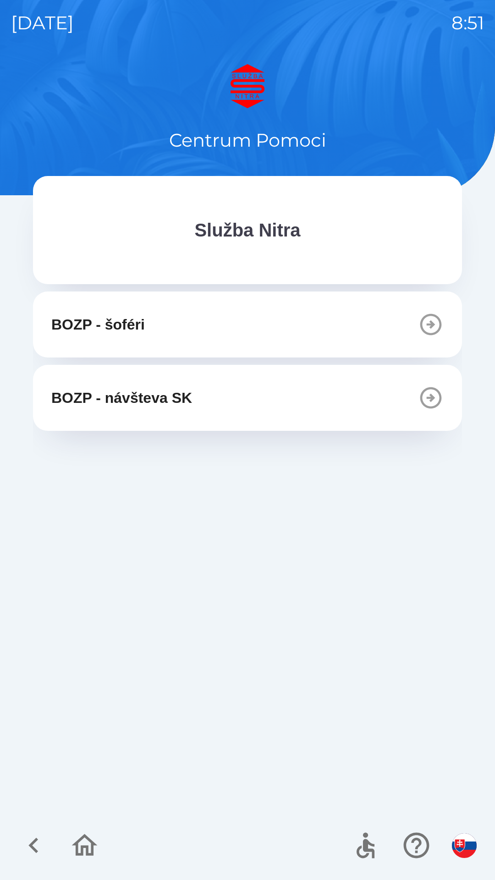
click at [423, 319] on icon "button" at bounding box center [431, 325] width 22 height 22
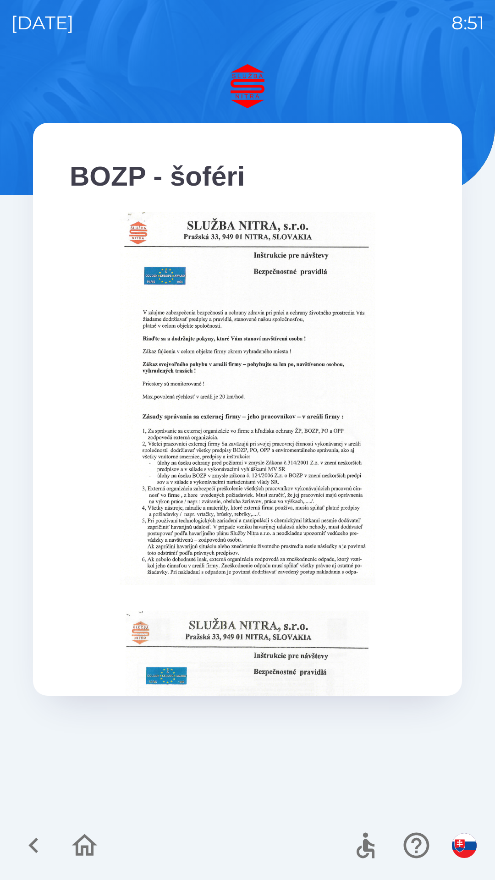
click at [47, 839] on icon "button" at bounding box center [33, 845] width 31 height 31
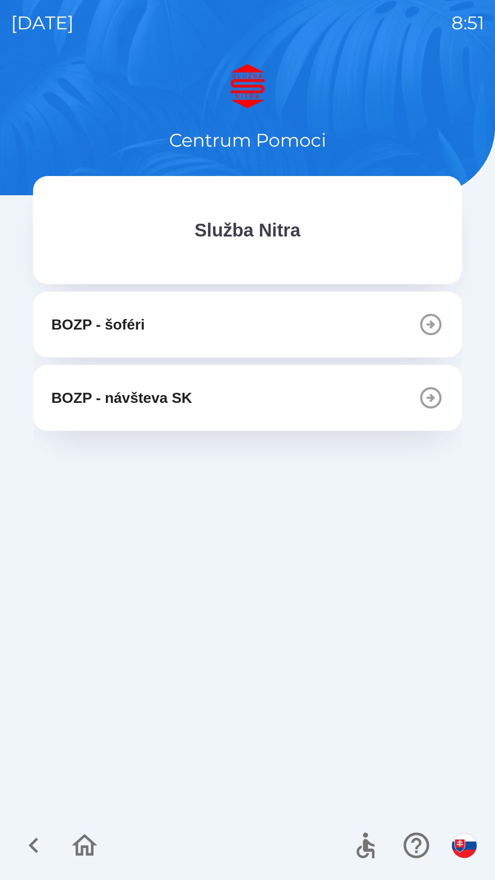
click at [40, 847] on icon "button" at bounding box center [33, 845] width 31 height 31
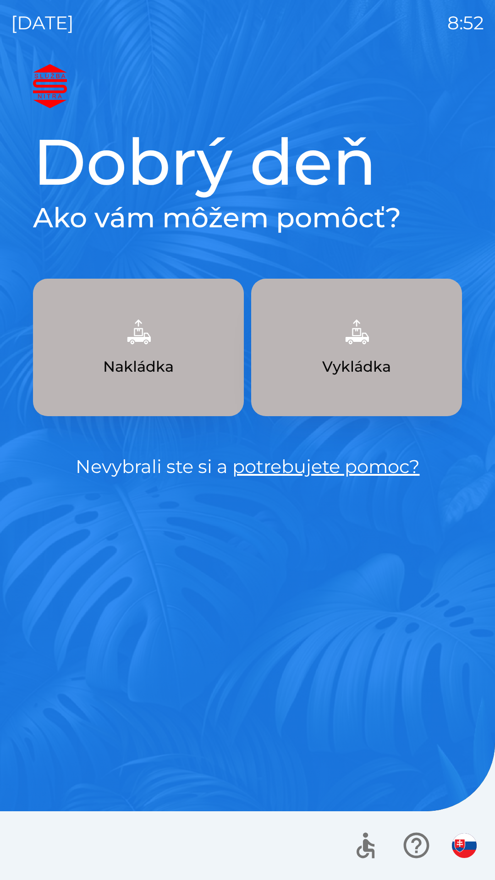
click at [338, 372] on p "Vykládka" at bounding box center [356, 367] width 69 height 22
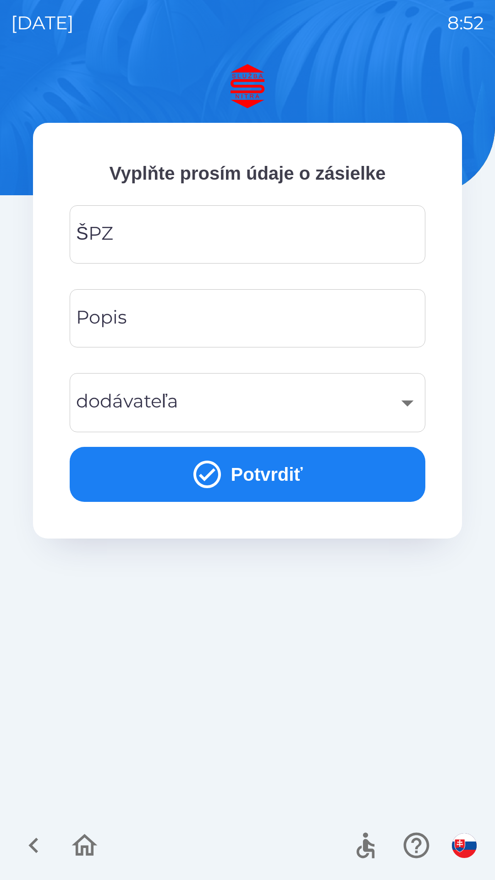
click at [256, 402] on div "​" at bounding box center [248, 402] width 334 height 37
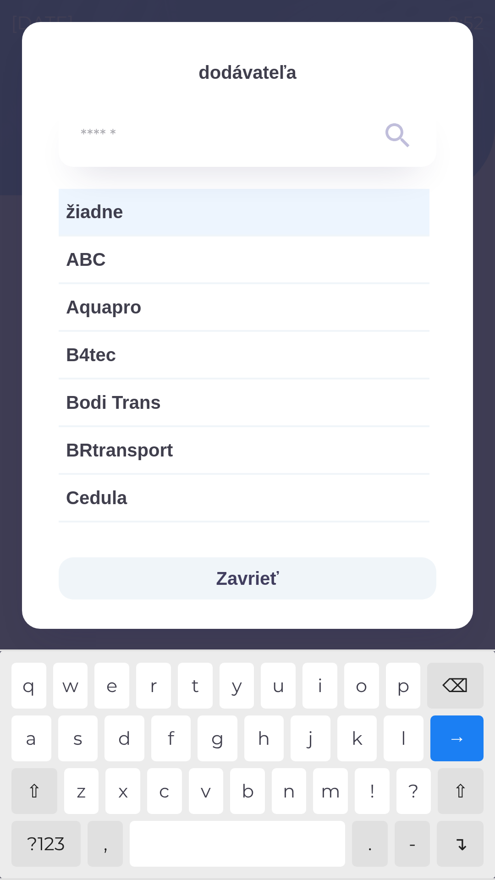
type input "*"
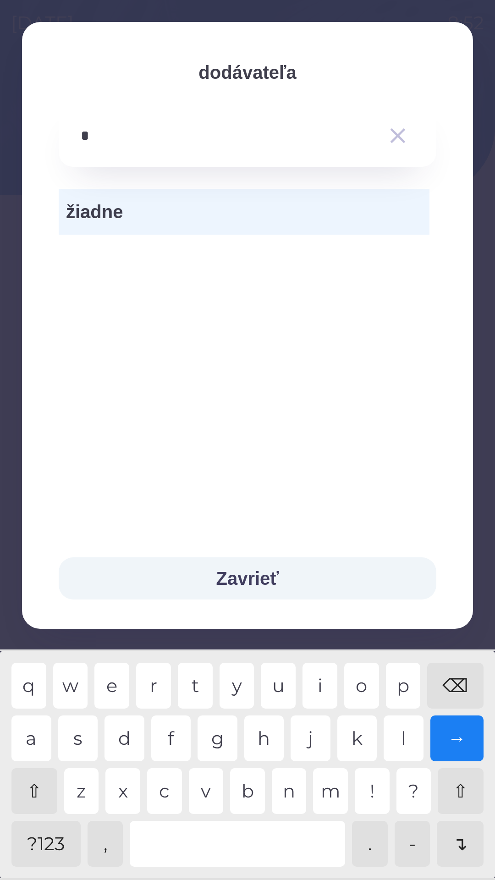
click at [278, 579] on button "Zavrieť" at bounding box center [248, 579] width 378 height 42
